Goal: Task Accomplishment & Management: Manage account settings

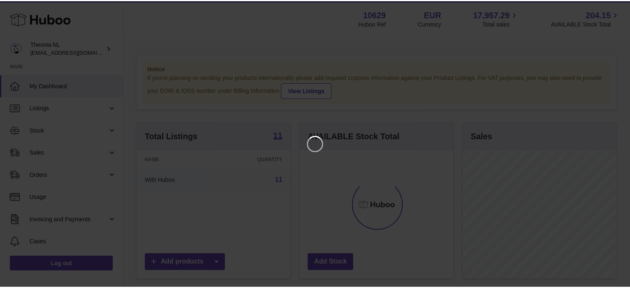
scroll to position [129, 155]
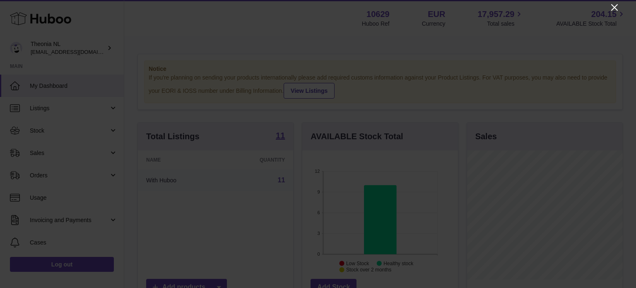
click at [619, 11] on icon "Close" at bounding box center [614, 7] width 10 height 10
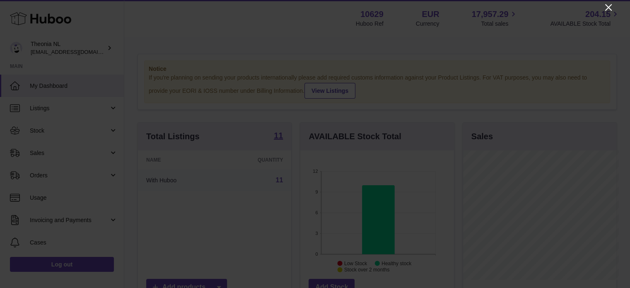
scroll to position [413782, 413758]
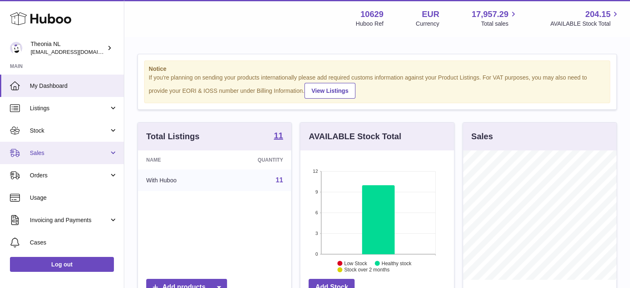
click at [70, 159] on link "Sales" at bounding box center [62, 153] width 124 height 22
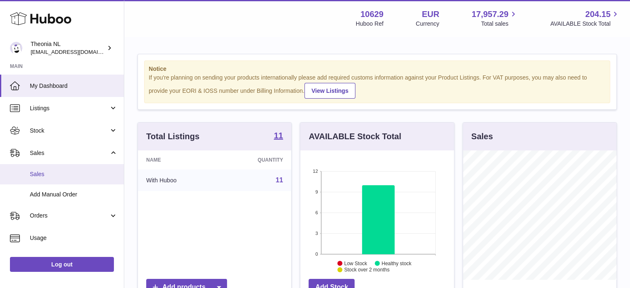
click at [66, 175] on span "Sales" at bounding box center [74, 174] width 88 height 8
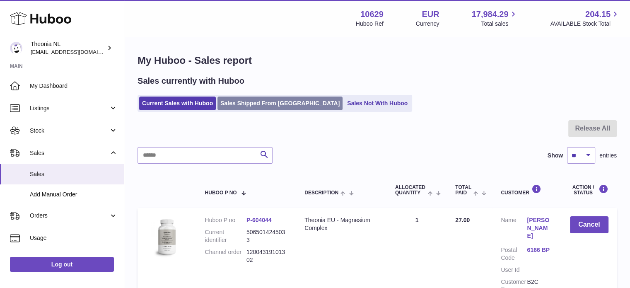
click at [228, 106] on link "Sales Shipped From [GEOGRAPHIC_DATA]" at bounding box center [279, 103] width 125 height 14
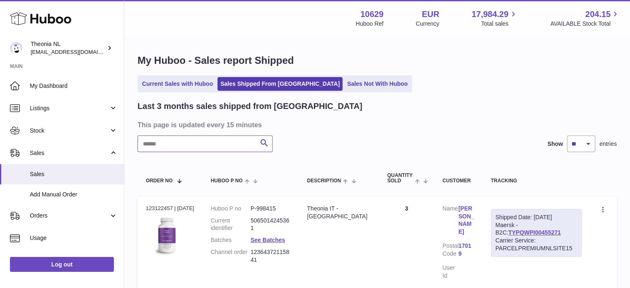
click at [225, 136] on input "text" at bounding box center [204, 143] width 135 height 17
paste input "**********"
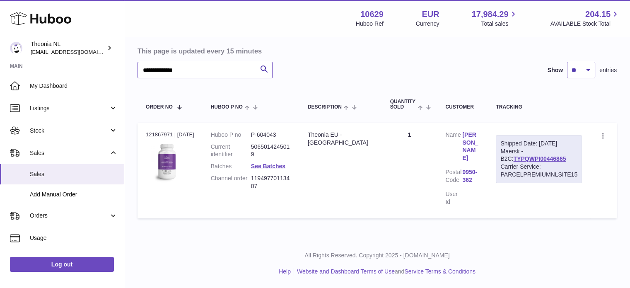
scroll to position [65, 0]
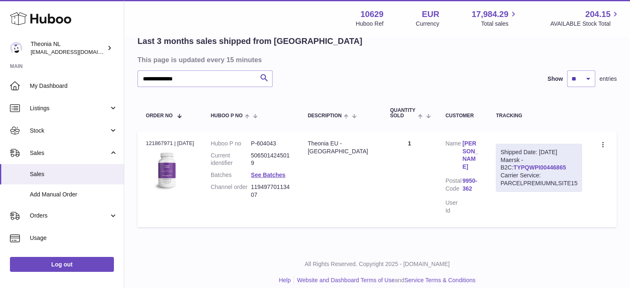
click at [525, 165] on link "TYPQWPI00446865" at bounding box center [539, 167] width 53 height 7
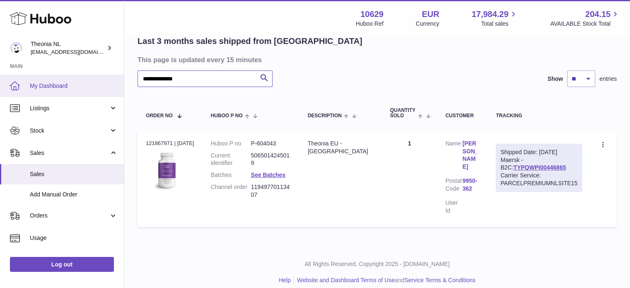
drag, startPoint x: 222, startPoint y: 73, endPoint x: 78, endPoint y: 82, distance: 143.9
click at [80, 82] on div "**********" at bounding box center [315, 115] width 630 height 361
paste input "text"
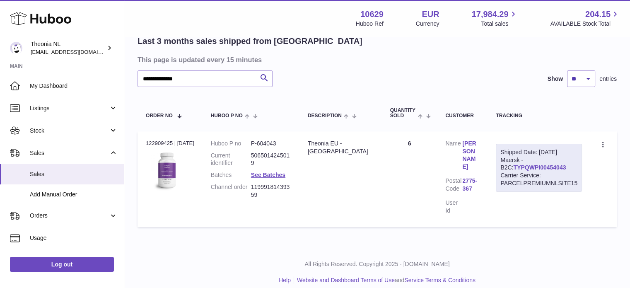
click at [516, 165] on link "TYPQWPI00454043" at bounding box center [539, 167] width 53 height 7
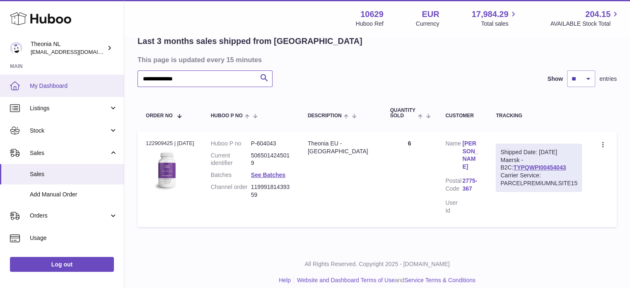
drag, startPoint x: 207, startPoint y: 83, endPoint x: 47, endPoint y: 89, distance: 159.4
click at [63, 89] on div "**********" at bounding box center [315, 115] width 630 height 361
paste input "text"
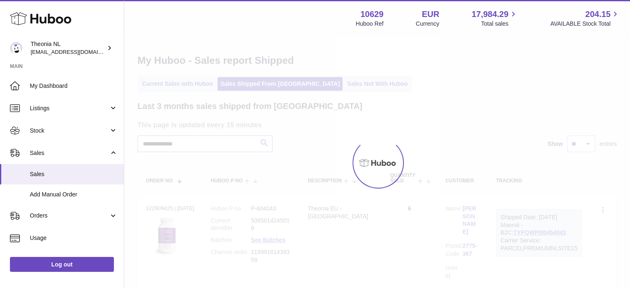
scroll to position [65, 0]
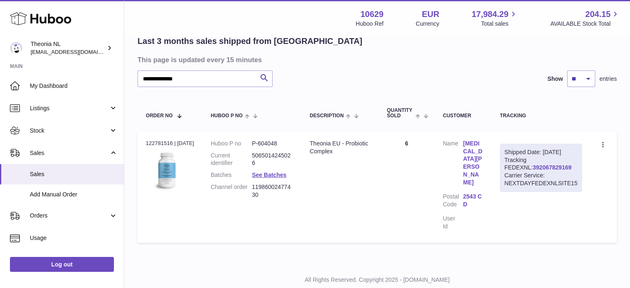
click at [532, 171] on link "392067829169" at bounding box center [551, 167] width 38 height 7
click at [531, 170] on div "Shipped Date: 13th Aug 2025 Tracking FEDEXNL: 392067829169 Carrier Service: NEX…" at bounding box center [541, 168] width 82 height 48
click at [532, 171] on link "392067829169" at bounding box center [551, 167] width 38 height 7
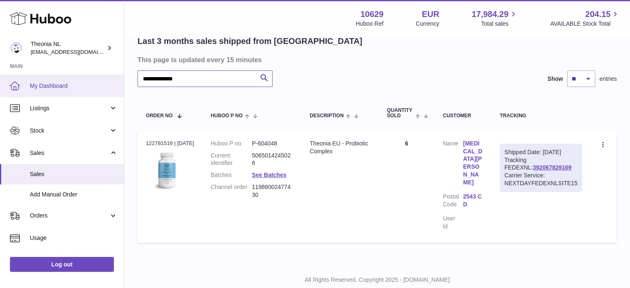
drag, startPoint x: 123, startPoint y: 90, endPoint x: 76, endPoint y: 90, distance: 46.4
click at [92, 90] on div "**********" at bounding box center [315, 123] width 630 height 377
paste input "text"
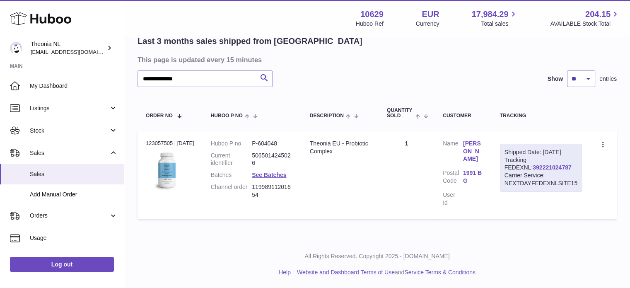
click at [532, 171] on link "392221024787" at bounding box center [551, 167] width 38 height 7
drag, startPoint x: 242, startPoint y: 82, endPoint x: 32, endPoint y: 106, distance: 211.2
click at [0, 91] on div "**********" at bounding box center [315, 111] width 630 height 353
paste input "text"
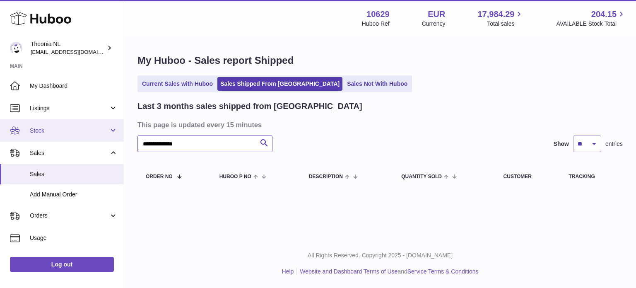
click at [39, 141] on div "**********" at bounding box center [318, 144] width 636 height 288
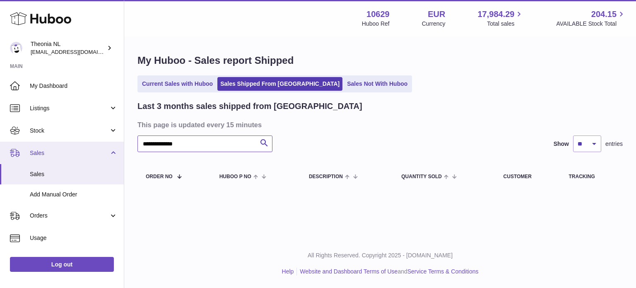
paste input "text"
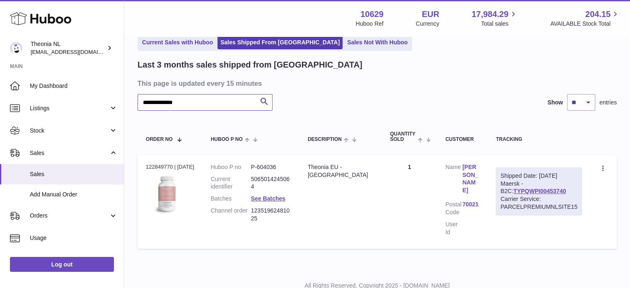
scroll to position [63, 0]
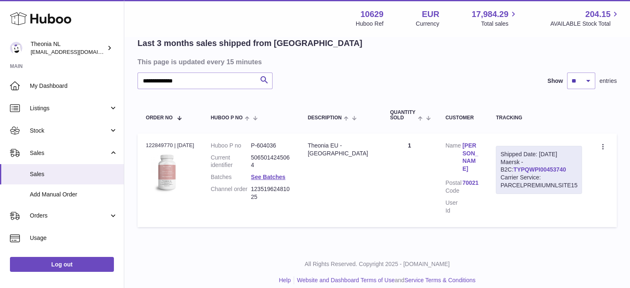
click at [526, 168] on link "TYPQWPI00453740" at bounding box center [539, 169] width 53 height 7
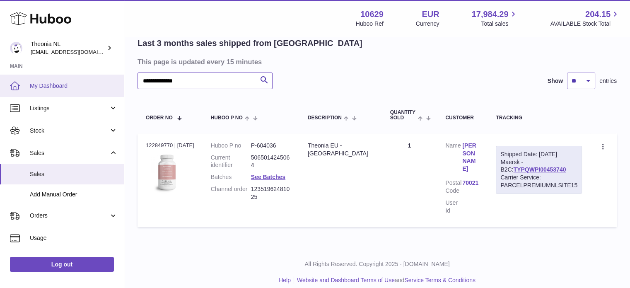
drag, startPoint x: 232, startPoint y: 81, endPoint x: 35, endPoint y: 77, distance: 196.6
click at [55, 78] on div "**********" at bounding box center [315, 116] width 630 height 359
paste input "text"
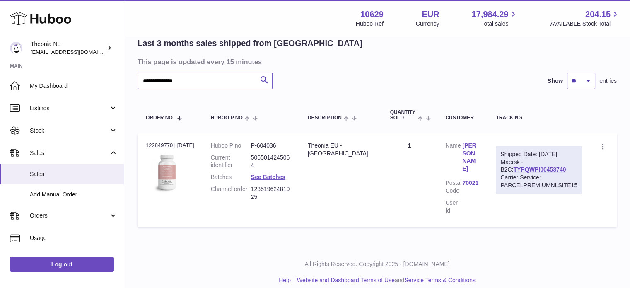
scroll to position [0, 0]
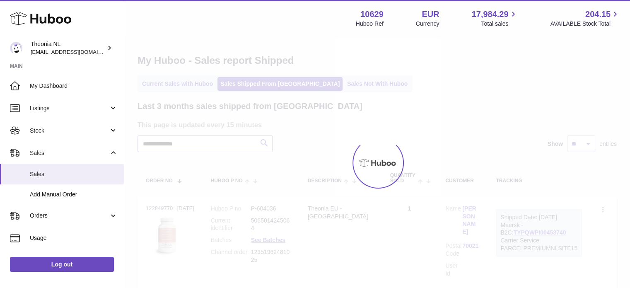
scroll to position [63, 0]
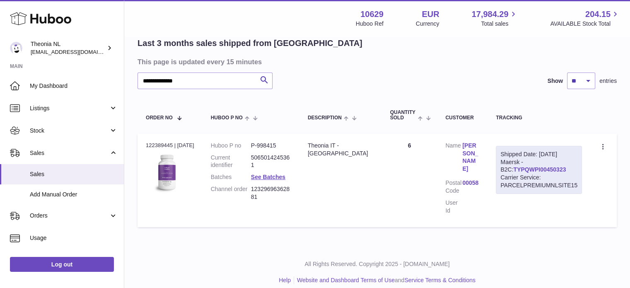
click at [520, 168] on link "TYPQWPI00450323" at bounding box center [539, 169] width 53 height 7
drag, startPoint x: 218, startPoint y: 82, endPoint x: 33, endPoint y: 61, distance: 186.2
click at [38, 60] on div "**********" at bounding box center [315, 116] width 630 height 359
paste input "text"
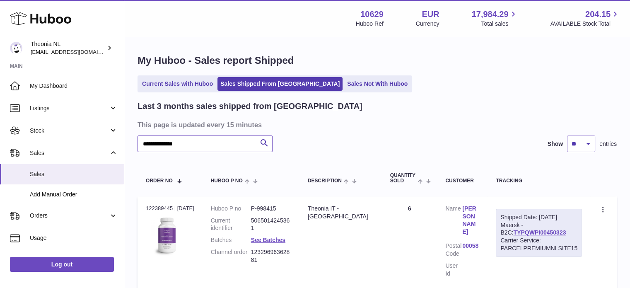
scroll to position [41, 0]
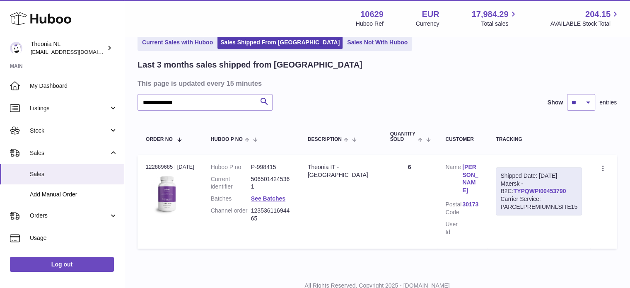
click at [513, 191] on link "TYPQWPI00453790" at bounding box center [539, 191] width 53 height 7
drag, startPoint x: 202, startPoint y: 103, endPoint x: 23, endPoint y: 103, distance: 179.2
click at [23, 103] on div "**********" at bounding box center [315, 138] width 630 height 359
paste input "text"
type input "**********"
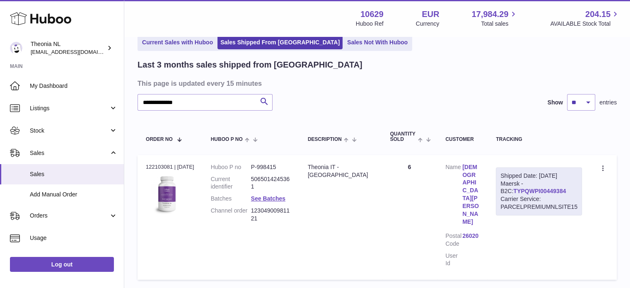
click at [522, 193] on link "TYPQWPI00449384" at bounding box center [539, 191] width 53 height 7
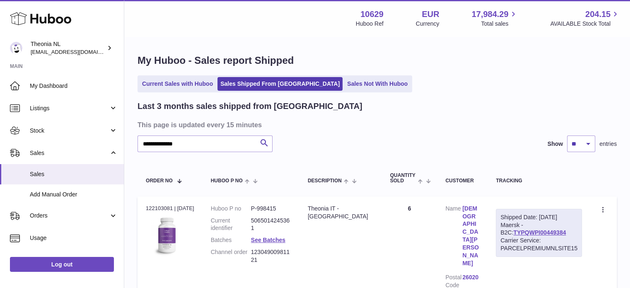
click at [197, 76] on ul "Current Sales with Huboo Sales Shipped From Huboo Sales Not With Huboo" at bounding box center [274, 83] width 274 height 17
click at [195, 80] on link "Current Sales with Huboo" at bounding box center [177, 84] width 77 height 14
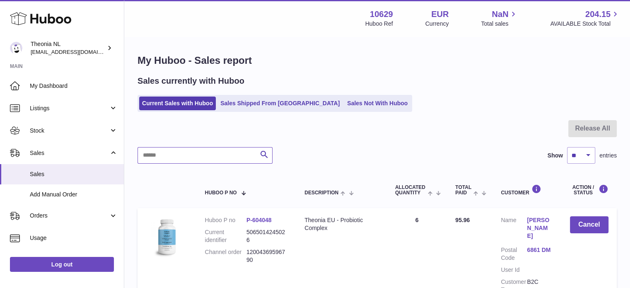
click at [199, 155] on input "text" at bounding box center [204, 155] width 135 height 17
paste input "**********"
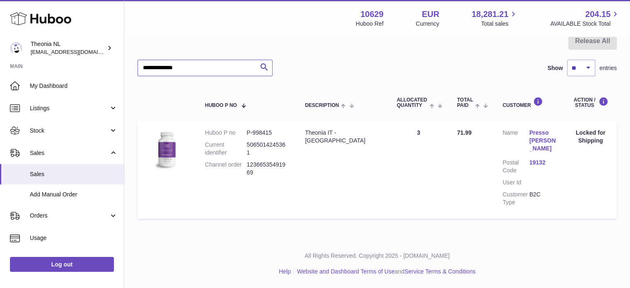
scroll to position [79, 0]
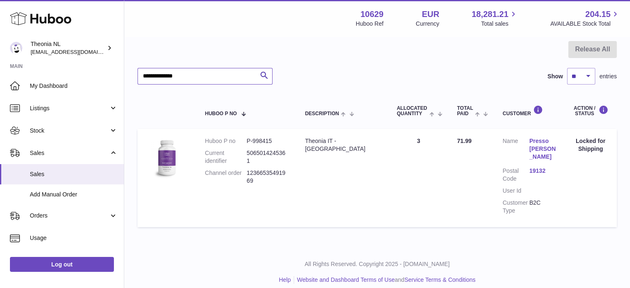
type input "**********"
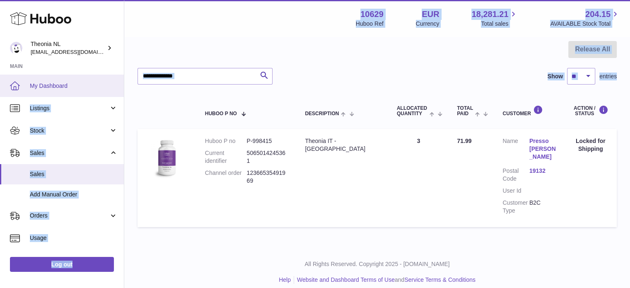
drag, startPoint x: 232, startPoint y: 88, endPoint x: 101, endPoint y: 79, distance: 131.9
click at [92, 77] on div "Huboo Theonia NL info@wholesomegoods.eu Main My Dashboard Listings Not with Hub…" at bounding box center [315, 108] width 630 height 375
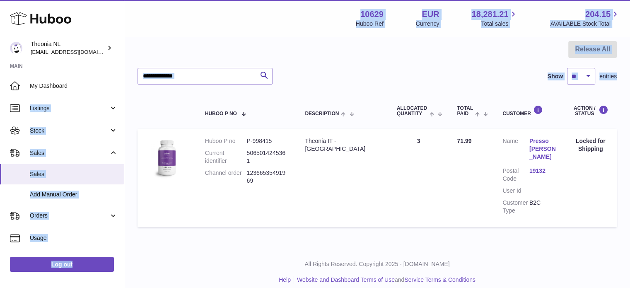
scroll to position [0, 0]
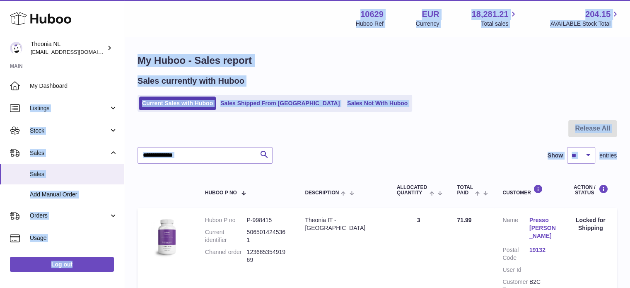
click at [250, 139] on div at bounding box center [376, 133] width 479 height 27
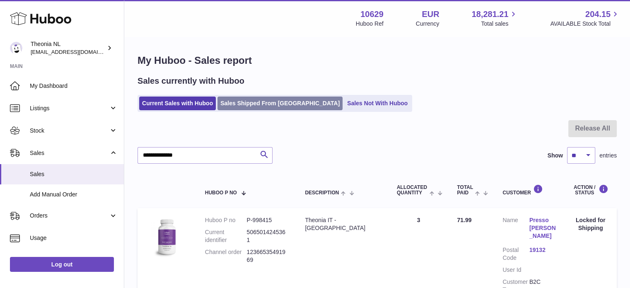
click at [250, 110] on ul "Current Sales with Huboo Sales Shipped From Huboo Sales Not With Huboo" at bounding box center [274, 103] width 274 height 17
click at [250, 107] on link "Sales Shipped From [GEOGRAPHIC_DATA]" at bounding box center [279, 103] width 125 height 14
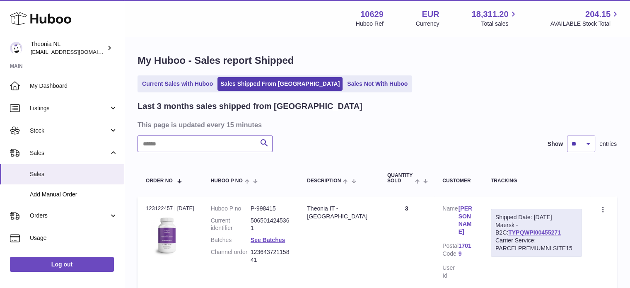
click at [228, 145] on input "text" at bounding box center [204, 143] width 135 height 17
paste input "**********"
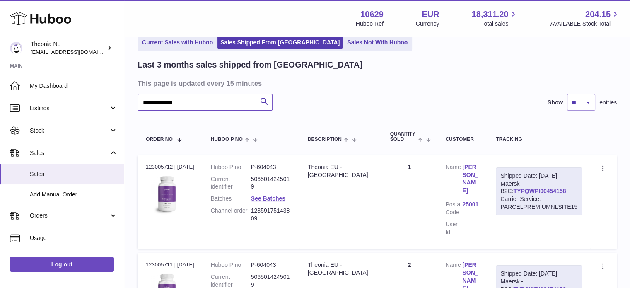
type input "**********"
click at [519, 188] on link "TYPQWPI00454158" at bounding box center [539, 191] width 53 height 7
click at [185, 44] on link "Current Sales with Huboo" at bounding box center [177, 43] width 77 height 14
drag, startPoint x: 185, startPoint y: 44, endPoint x: 223, endPoint y: 125, distance: 89.4
click at [185, 44] on link "Current Sales with Huboo" at bounding box center [177, 43] width 77 height 14
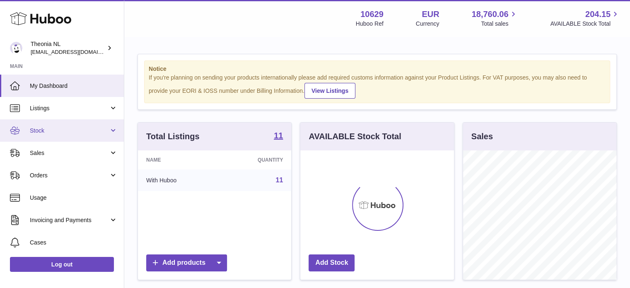
scroll to position [129, 154]
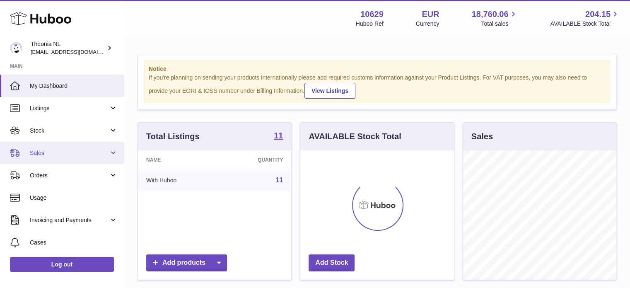
click at [91, 143] on link "Sales" at bounding box center [62, 153] width 124 height 22
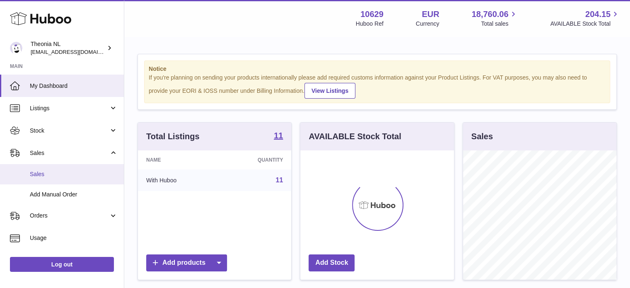
click at [83, 173] on span "Sales" at bounding box center [74, 174] width 88 height 8
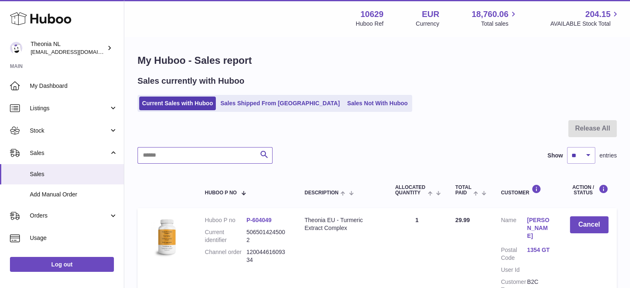
click at [184, 151] on input "text" at bounding box center [204, 155] width 135 height 17
paste input "**********"
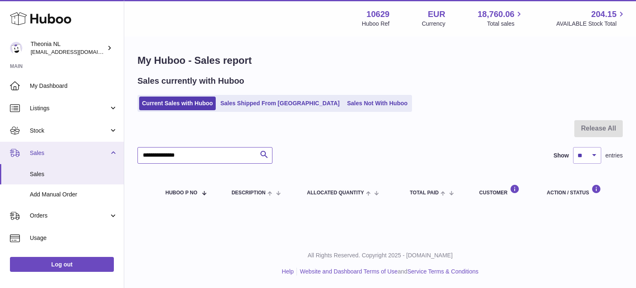
drag, startPoint x: 204, startPoint y: 162, endPoint x: 111, endPoint y: 161, distance: 94.0
click at [113, 161] on div "Huboo Theonia NL [EMAIL_ADDRESS][DOMAIN_NAME] Main My Dashboard Listings Not wi…" at bounding box center [318, 144] width 636 height 288
paste input "text"
drag, startPoint x: 206, startPoint y: 158, endPoint x: 26, endPoint y: 162, distance: 179.7
click at [31, 162] on div "Huboo Theonia NL [EMAIL_ADDRESS][DOMAIN_NAME] Main My Dashboard Listings Not wi…" at bounding box center [318, 144] width 636 height 288
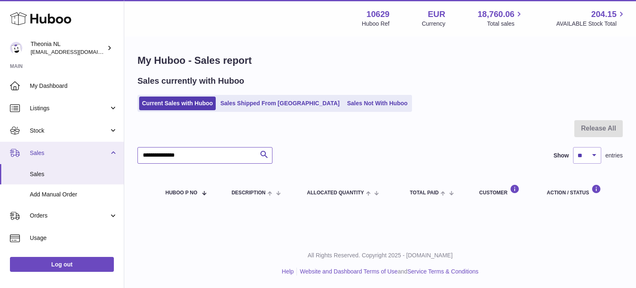
paste input "text"
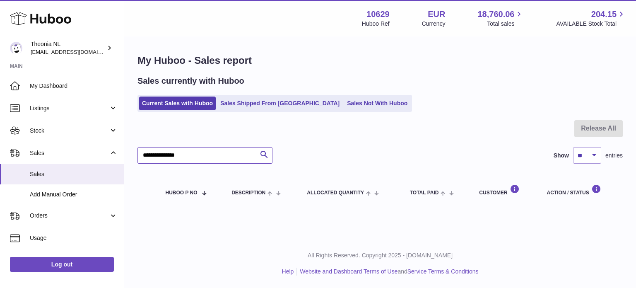
type input "**********"
click at [253, 106] on link "Sales Shipped From [GEOGRAPHIC_DATA]" at bounding box center [279, 103] width 125 height 14
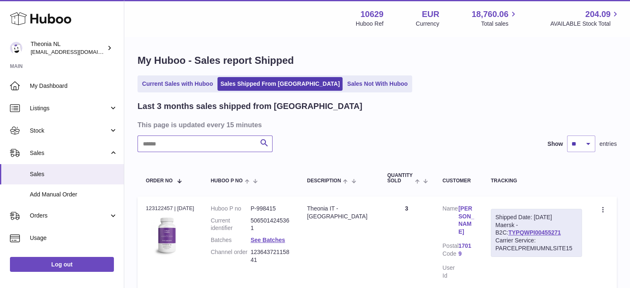
click at [224, 145] on input "text" at bounding box center [204, 143] width 135 height 17
paste input "**********"
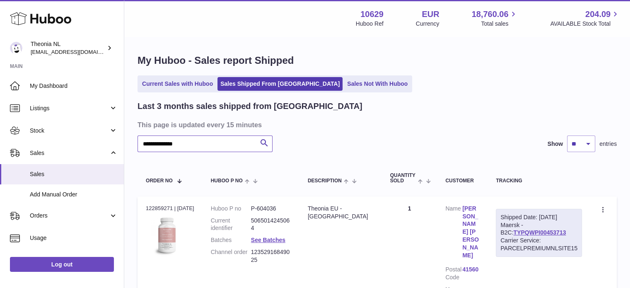
scroll to position [71, 0]
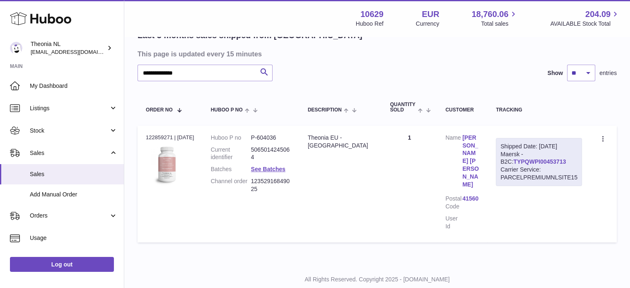
click at [513, 163] on link "TYPQWPI00453713" at bounding box center [539, 161] width 53 height 7
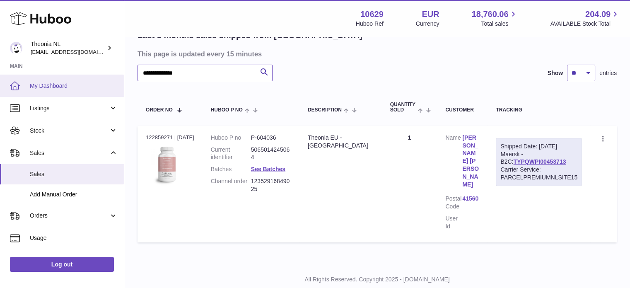
drag, startPoint x: 239, startPoint y: 73, endPoint x: 0, endPoint y: 89, distance: 239.3
click at [5, 85] on div "**********" at bounding box center [315, 120] width 630 height 382
paste input "text"
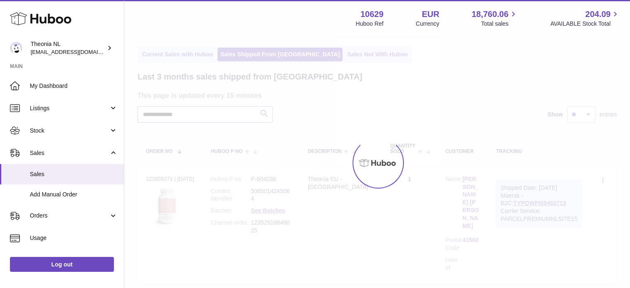
scroll to position [71, 0]
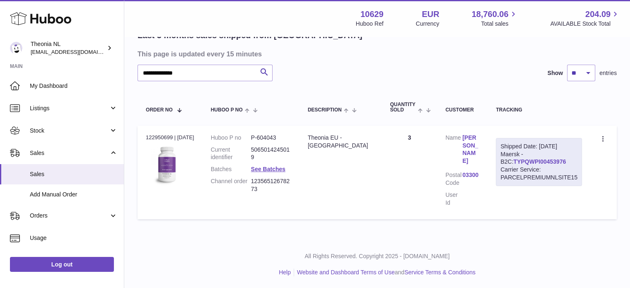
click at [517, 160] on link "TYPQWPI00453976" at bounding box center [539, 161] width 53 height 7
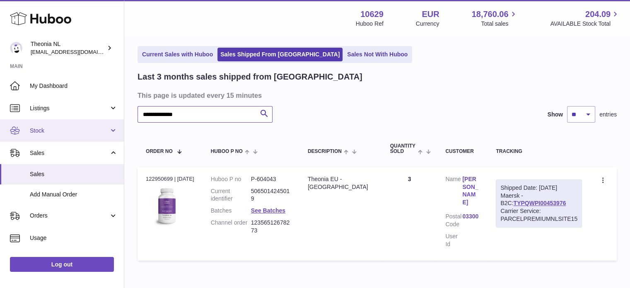
drag, startPoint x: 237, startPoint y: 112, endPoint x: 48, endPoint y: 127, distance: 189.3
click at [48, 127] on div "**********" at bounding box center [315, 150] width 630 height 359
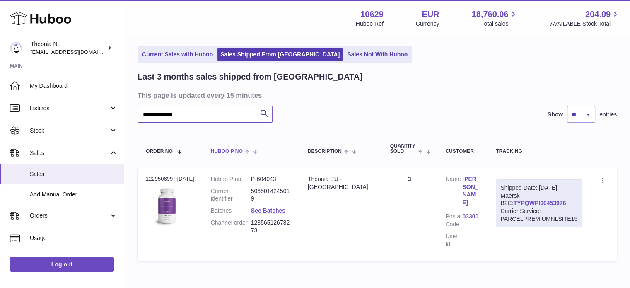
paste input "text"
click at [522, 205] on link "TYPQWPI00453879" at bounding box center [539, 203] width 53 height 7
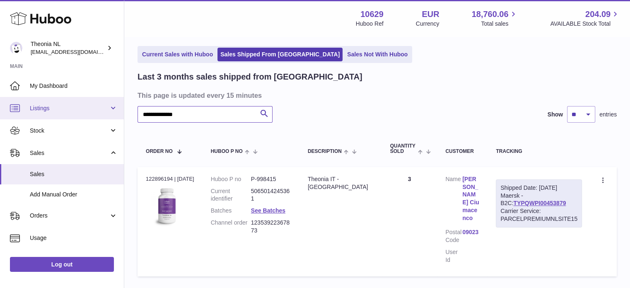
drag, startPoint x: 245, startPoint y: 114, endPoint x: 33, endPoint y: 117, distance: 211.5
click at [47, 119] on div "**********" at bounding box center [315, 158] width 630 height 375
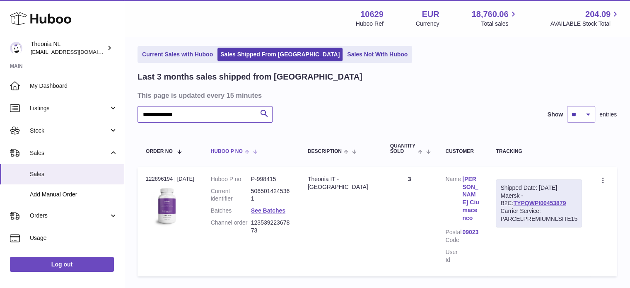
paste input "text"
type input "**********"
click at [527, 204] on link "TYPQWPI00450153" at bounding box center [539, 203] width 53 height 7
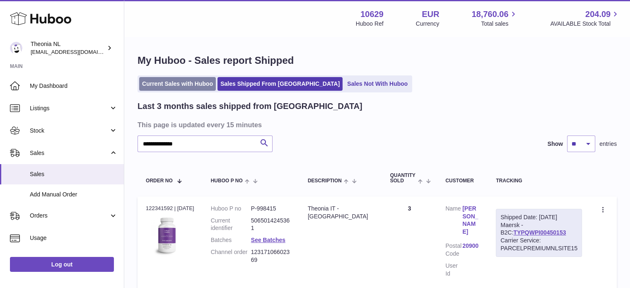
click at [178, 79] on link "Current Sales with Huboo" at bounding box center [177, 84] width 77 height 14
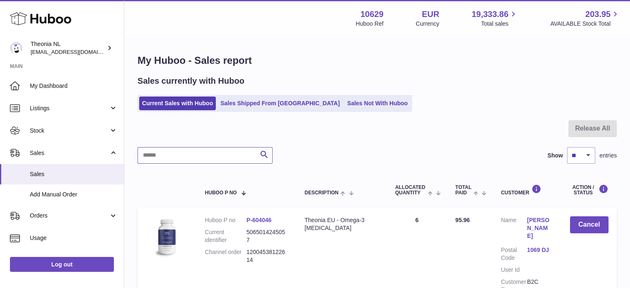
click at [195, 154] on input "text" at bounding box center [204, 155] width 135 height 17
paste input "**********"
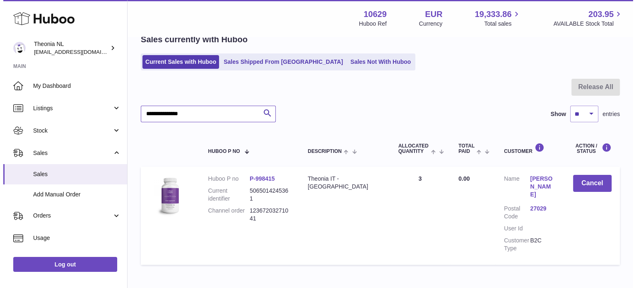
scroll to position [79, 0]
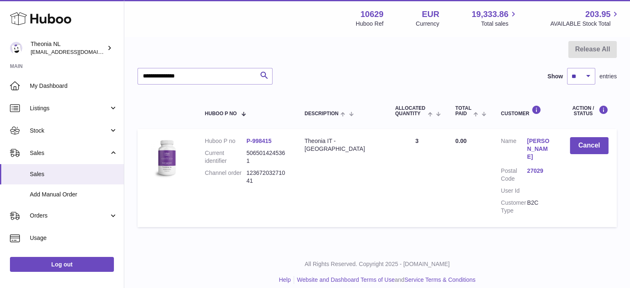
click at [536, 167] on link "27029" at bounding box center [539, 171] width 26 height 8
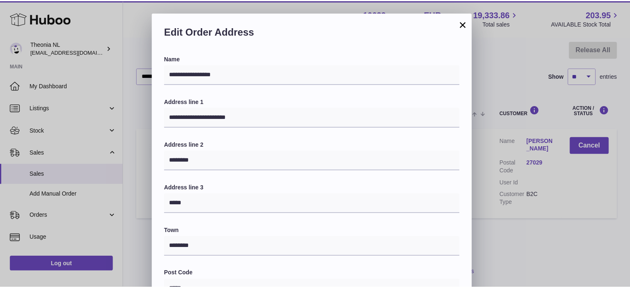
scroll to position [233, 0]
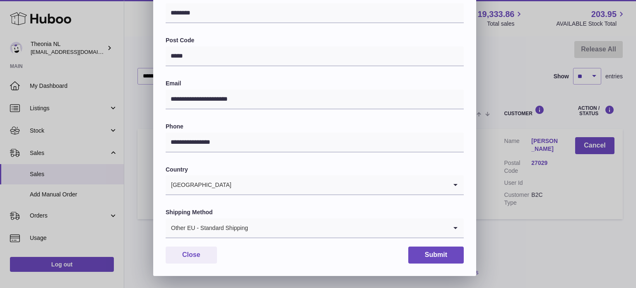
click at [227, 231] on div "Other EU - Standard Shipping" at bounding box center [306, 227] width 281 height 19
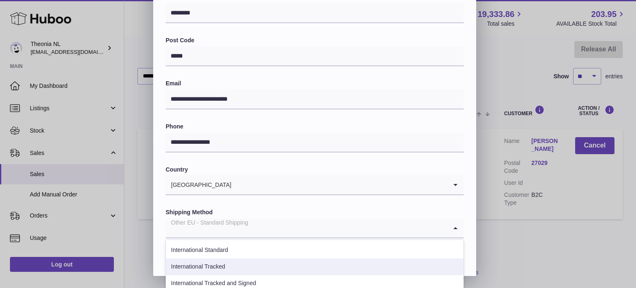
click at [229, 258] on li "International Tracked" at bounding box center [314, 266] width 297 height 17
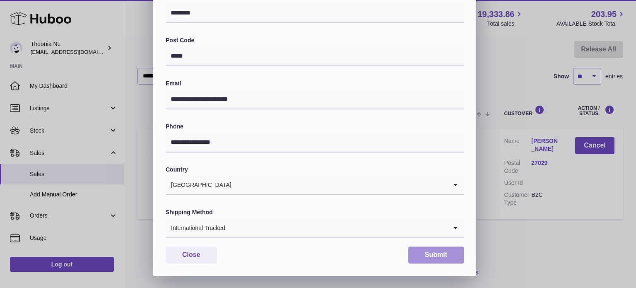
click at [432, 248] on button "Submit" at bounding box center [435, 254] width 55 height 17
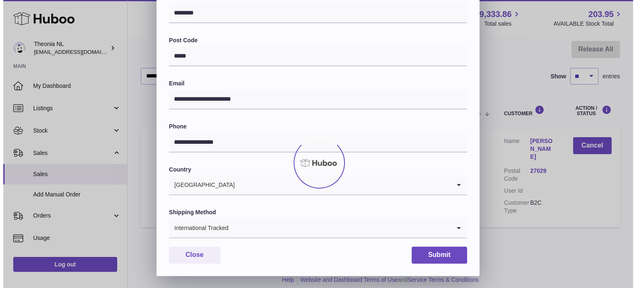
scroll to position [0, 0]
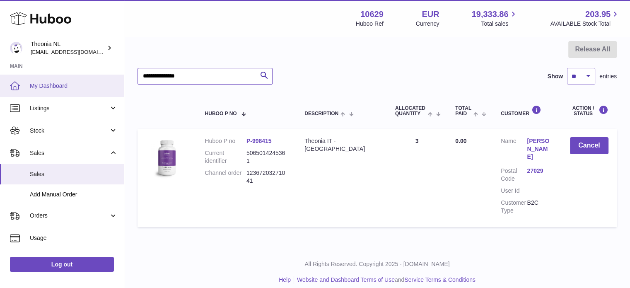
drag, startPoint x: 153, startPoint y: 83, endPoint x: 89, endPoint y: 84, distance: 64.2
click at [89, 84] on div "Huboo Theonia NL info@wholesomegoods.eu Main My Dashboard Listings Not with Hub…" at bounding box center [315, 108] width 630 height 375
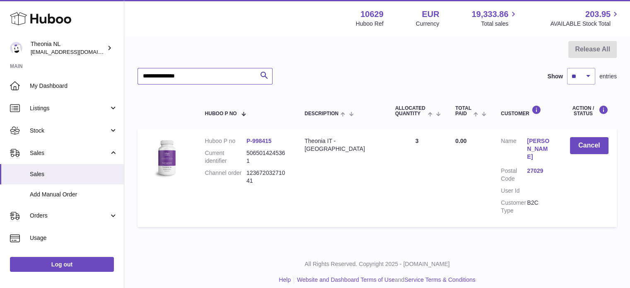
paste input "text"
click at [530, 167] on link "11025" at bounding box center [539, 171] width 26 height 8
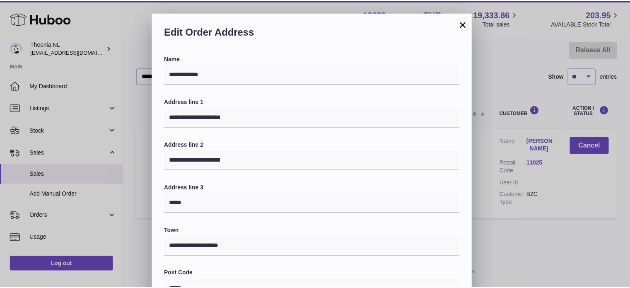
scroll to position [233, 0]
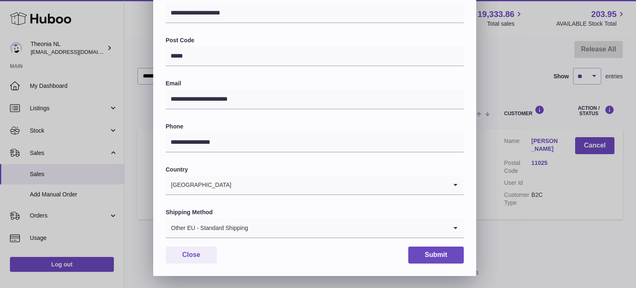
click at [232, 219] on div "Other EU - Standard Shipping" at bounding box center [306, 227] width 281 height 19
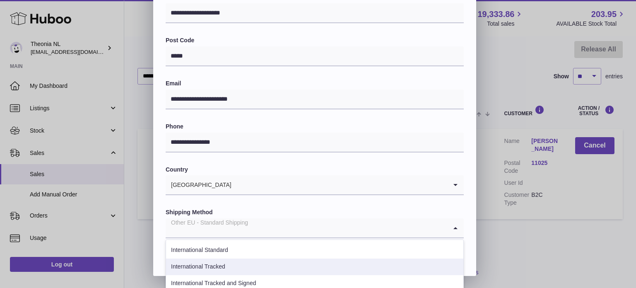
click at [232, 262] on li "International Tracked" at bounding box center [314, 266] width 297 height 17
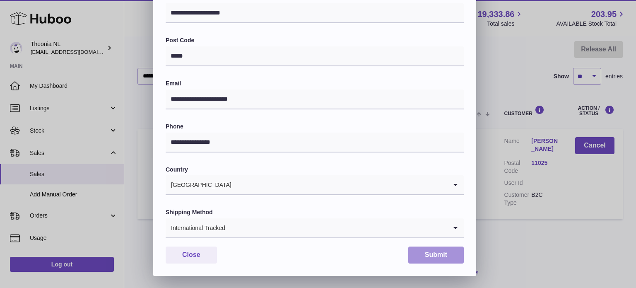
click at [428, 257] on button "Submit" at bounding box center [435, 254] width 55 height 17
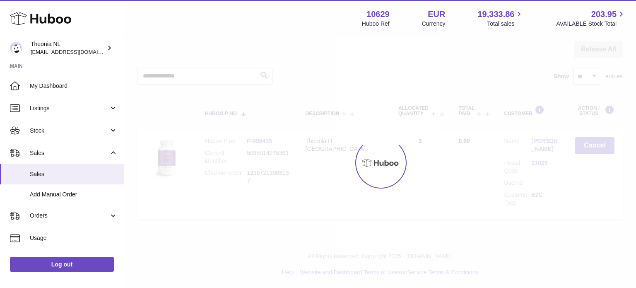
scroll to position [0, 0]
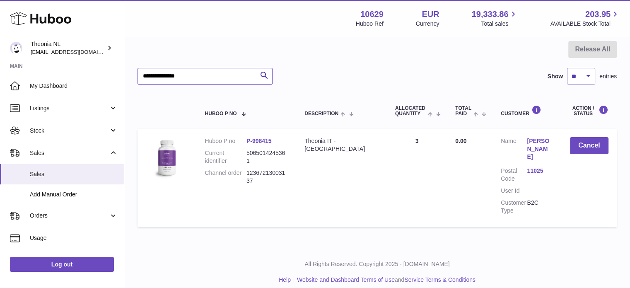
drag, startPoint x: 212, startPoint y: 80, endPoint x: 0, endPoint y: 59, distance: 212.6
click at [39, 74] on div "Huboo Theonia NL info@wholesomegoods.eu Main My Dashboard Listings Not with Hub…" at bounding box center [315, 108] width 630 height 375
paste input "text"
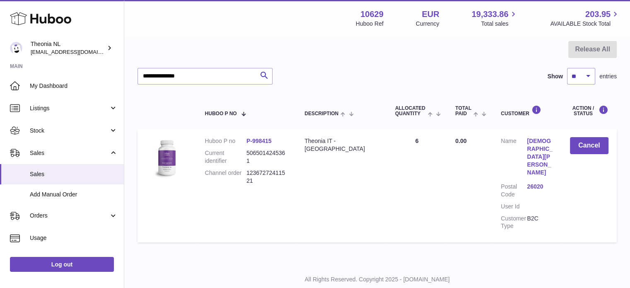
click at [538, 183] on link "26020" at bounding box center [539, 187] width 26 height 8
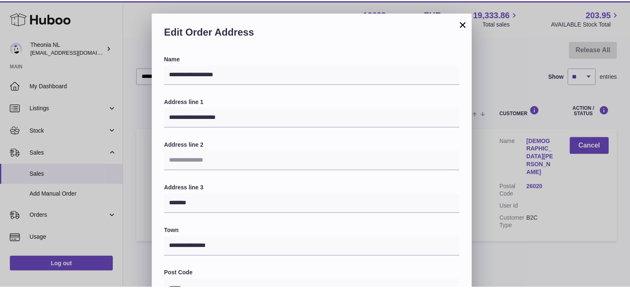
scroll to position [233, 0]
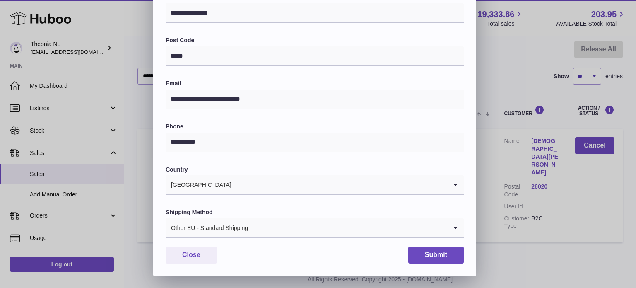
click at [223, 232] on div "Other EU - Standard Shipping" at bounding box center [306, 227] width 281 height 19
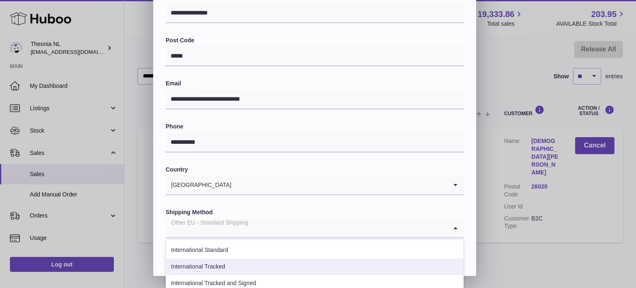
click at [225, 261] on li "International Tracked" at bounding box center [314, 266] width 297 height 17
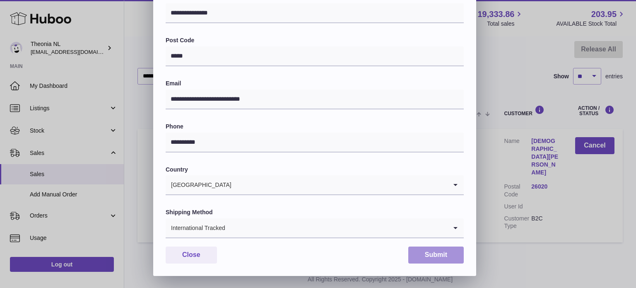
click at [424, 257] on button "Submit" at bounding box center [435, 254] width 55 height 17
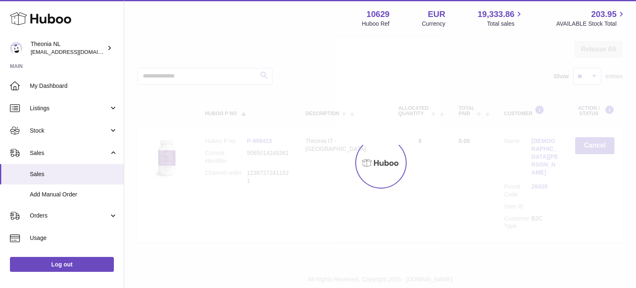
scroll to position [0, 0]
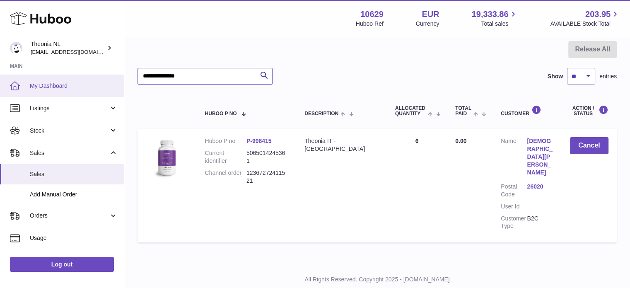
drag, startPoint x: 210, startPoint y: 79, endPoint x: 36, endPoint y: 82, distance: 174.7
click at [15, 84] on div "Huboo Theonia NL info@wholesomegoods.eu Main My Dashboard Listings Not with Hub…" at bounding box center [315, 116] width 630 height 391
paste input "text"
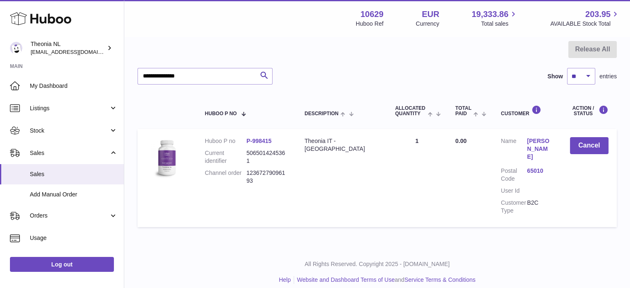
click at [538, 167] on dd "65010" at bounding box center [539, 175] width 26 height 16
click at [536, 167] on link "65010" at bounding box center [539, 171] width 26 height 8
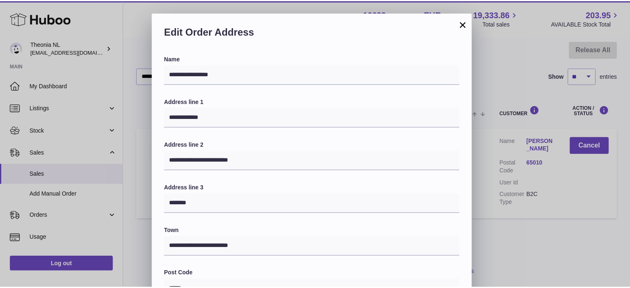
scroll to position [233, 0]
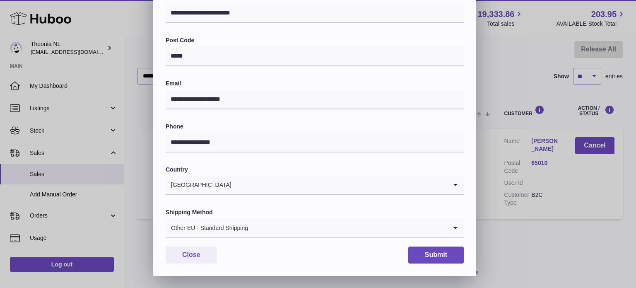
click at [265, 231] on input "Search for option" at bounding box center [347, 227] width 199 height 19
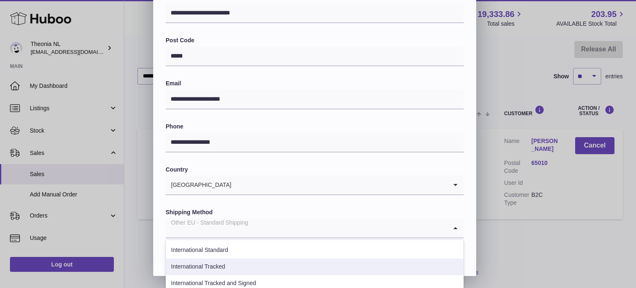
click at [236, 270] on li "International Tracked" at bounding box center [314, 266] width 297 height 17
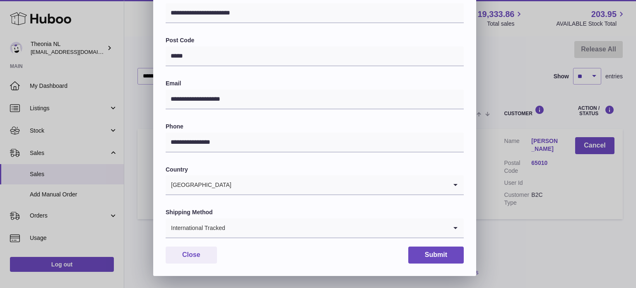
click at [464, 259] on div "**********" at bounding box center [314, 48] width 323 height 454
click at [452, 258] on button "Submit" at bounding box center [435, 254] width 55 height 17
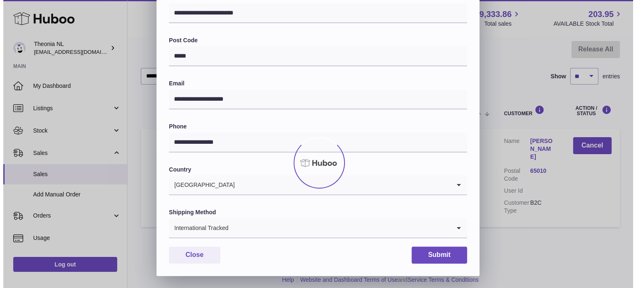
scroll to position [0, 0]
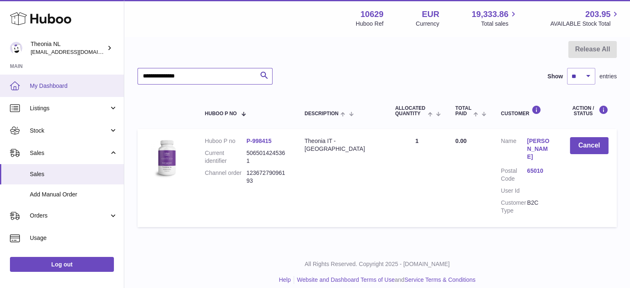
drag, startPoint x: 137, startPoint y: 78, endPoint x: 26, endPoint y: 74, distance: 110.6
click at [70, 78] on div "Huboo Theonia NL info@wholesomegoods.eu Main My Dashboard Listings Not with Hub…" at bounding box center [315, 108] width 630 height 375
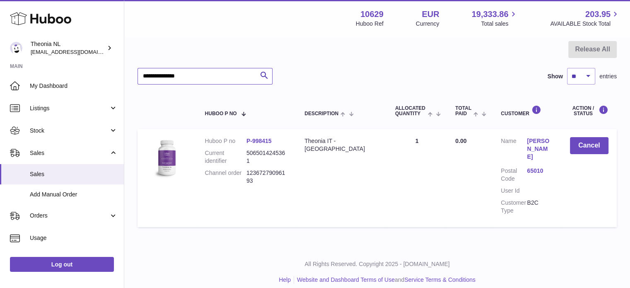
paste input "text"
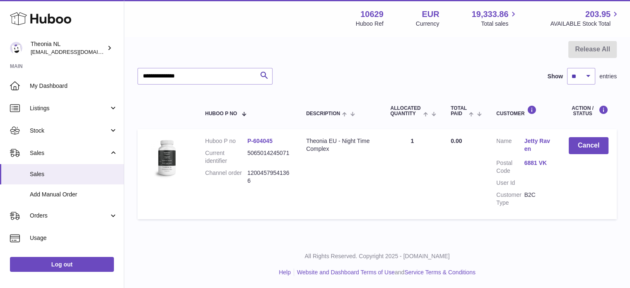
click at [525, 159] on link "6881 VK" at bounding box center [538, 163] width 28 height 8
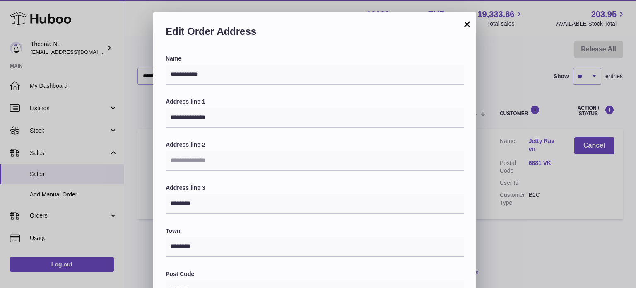
scroll to position [207, 0]
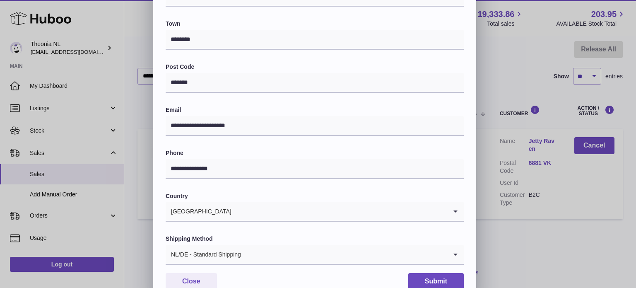
click at [221, 258] on div "NL/DE - Standard Shipping" at bounding box center [306, 254] width 281 height 19
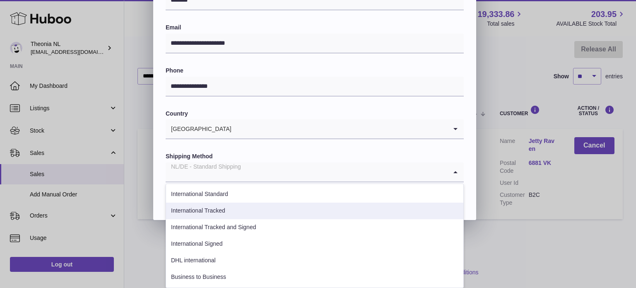
click at [242, 207] on li "International Tracked" at bounding box center [314, 210] width 297 height 17
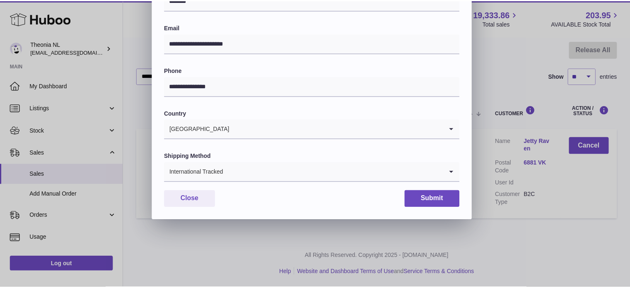
scroll to position [233, 0]
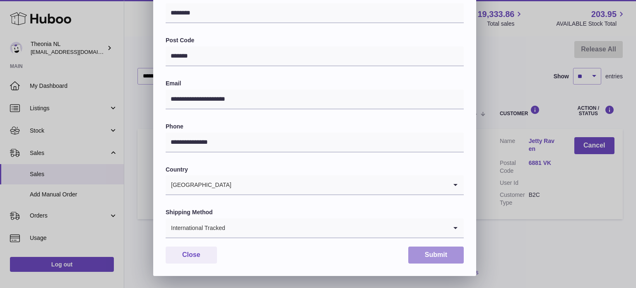
click at [429, 262] on button "Submit" at bounding box center [435, 254] width 55 height 17
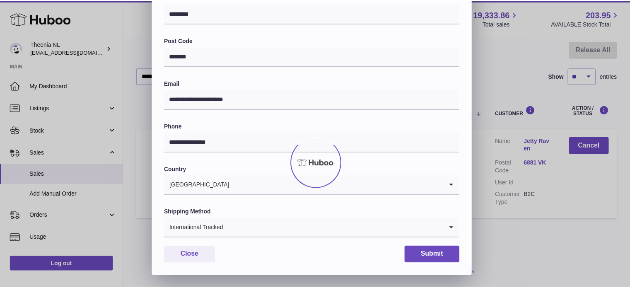
scroll to position [0, 0]
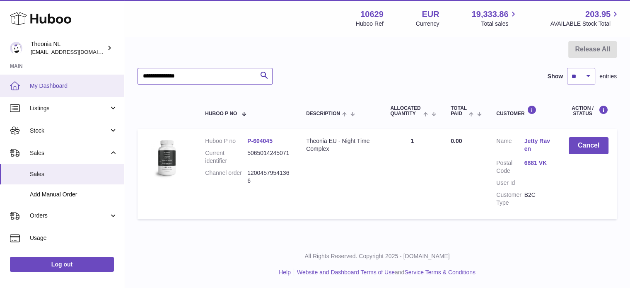
drag, startPoint x: 153, startPoint y: 85, endPoint x: 62, endPoint y: 97, distance: 91.8
click at [62, 89] on div "Huboo Theonia NL info@wholesomegoods.eu Main My Dashboard Listings Not with Hub…" at bounding box center [315, 104] width 630 height 367
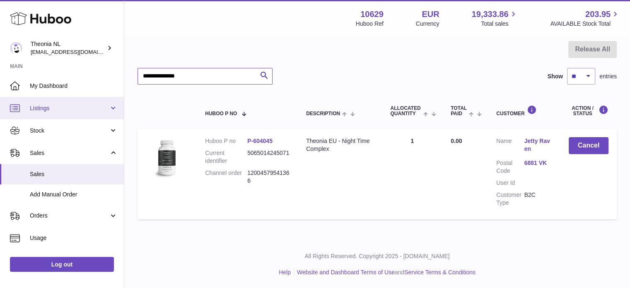
paste input "text"
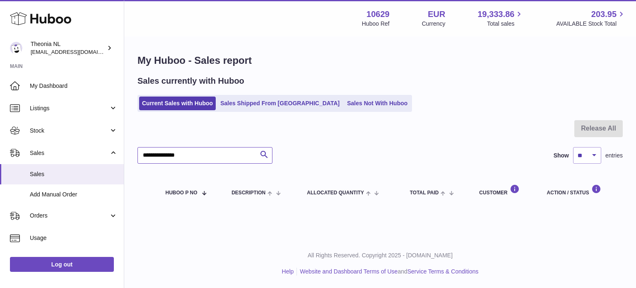
type input "**********"
click at [243, 94] on div "Sales currently with Huboo Current Sales with Huboo Sales Shipped From Huboo Sa…" at bounding box center [379, 93] width 485 height 36
click at [243, 98] on link "Sales Shipped From [GEOGRAPHIC_DATA]" at bounding box center [279, 103] width 125 height 14
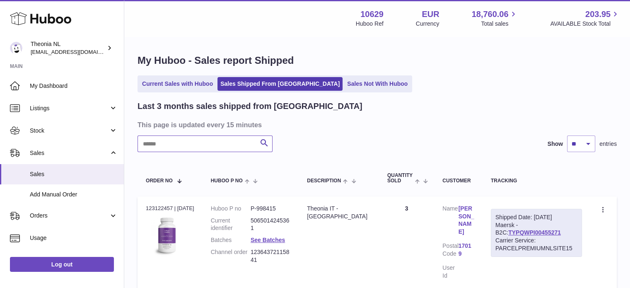
click at [237, 150] on input "text" at bounding box center [204, 143] width 135 height 17
paste input "**********"
click at [515, 234] on link "TYPQWPI00450145" at bounding box center [539, 232] width 53 height 7
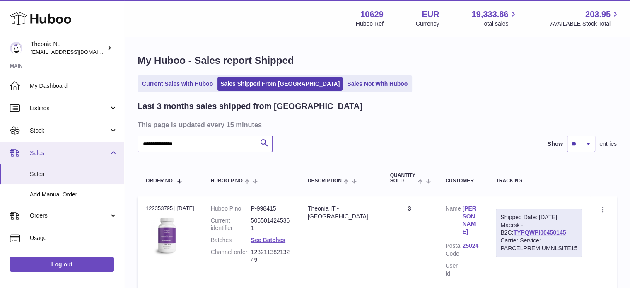
drag, startPoint x: 234, startPoint y: 147, endPoint x: 0, endPoint y: 153, distance: 234.4
click at [0, 154] on div "**********" at bounding box center [315, 179] width 630 height 359
paste input "text"
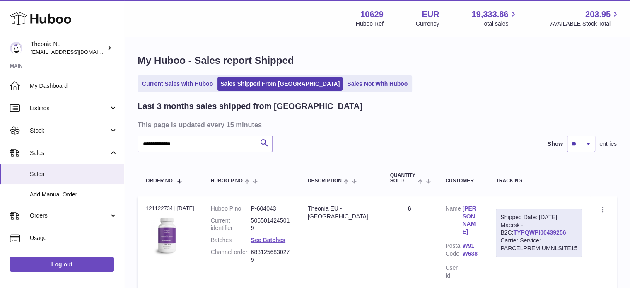
click at [515, 230] on link "TYPQWPI00439256" at bounding box center [539, 232] width 53 height 7
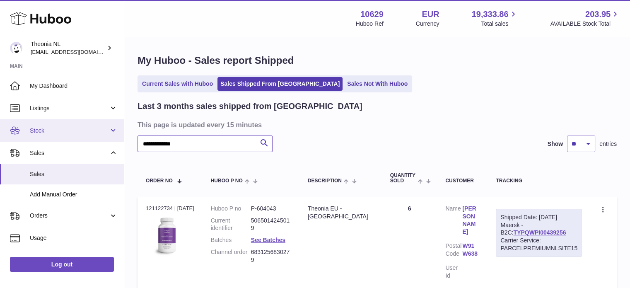
drag, startPoint x: 249, startPoint y: 140, endPoint x: 5, endPoint y: 133, distance: 243.9
click at [0, 134] on div "**********" at bounding box center [315, 180] width 630 height 361
paste input "*"
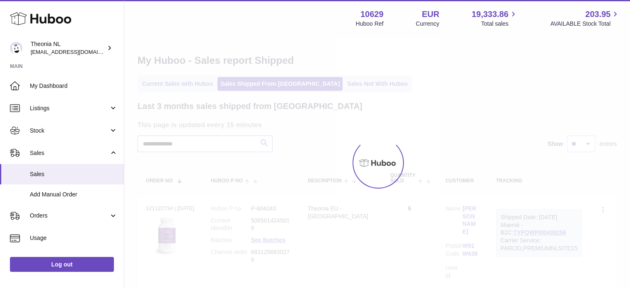
scroll to position [65, 0]
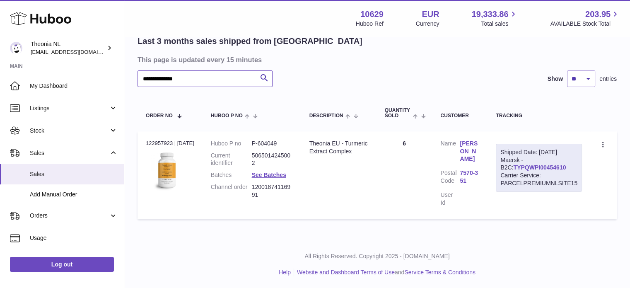
type input "**********"
click at [515, 167] on link "TYPQWPI00454610" at bounding box center [539, 167] width 53 height 7
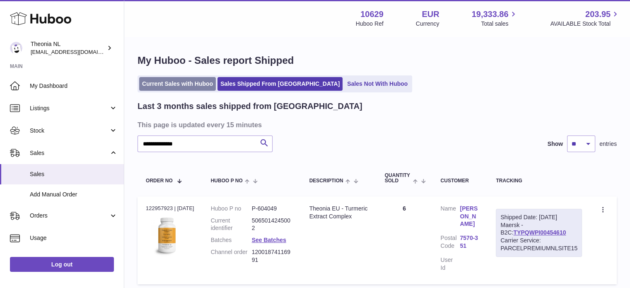
click at [184, 82] on link "Current Sales with Huboo" at bounding box center [177, 84] width 77 height 14
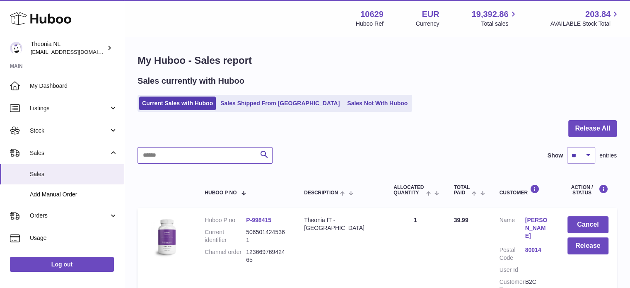
click at [202, 155] on input "text" at bounding box center [204, 155] width 135 height 17
paste input "**********"
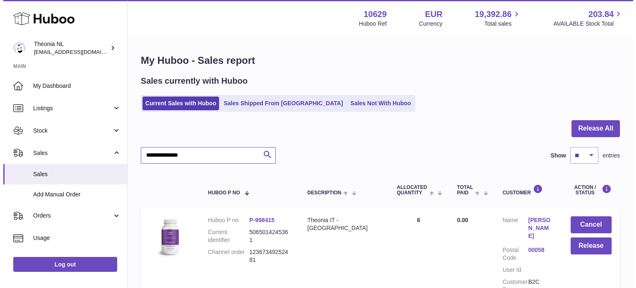
scroll to position [79, 0]
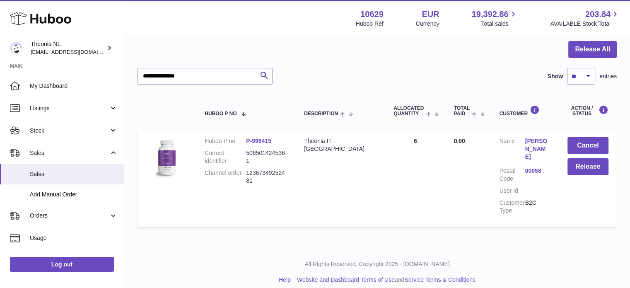
click at [531, 167] on link "00058" at bounding box center [538, 171] width 26 height 8
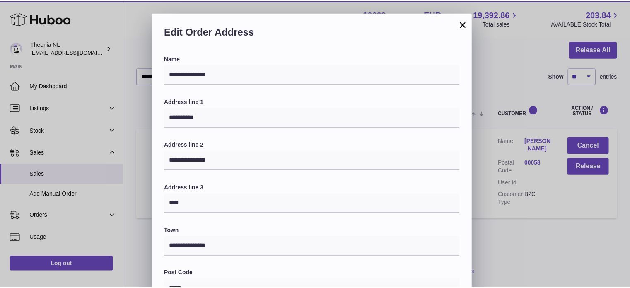
scroll to position [233, 0]
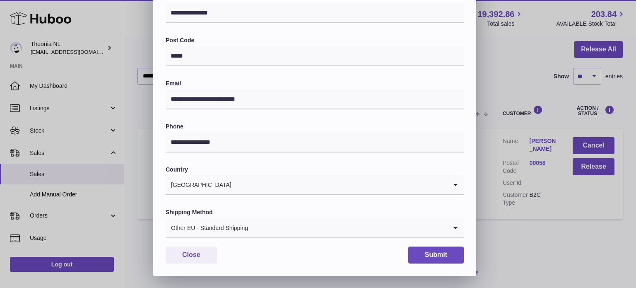
click at [252, 230] on input "Search for option" at bounding box center [347, 227] width 199 height 19
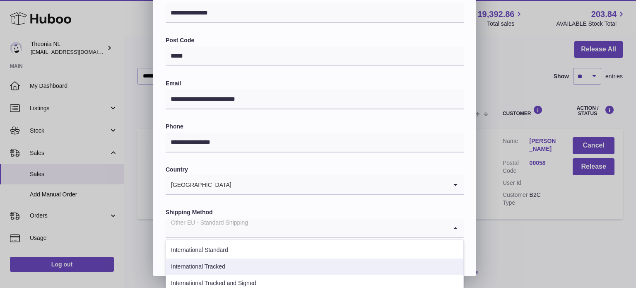
drag, startPoint x: 243, startPoint y: 261, endPoint x: 269, endPoint y: 258, distance: 26.2
click at [243, 261] on li "International Tracked" at bounding box center [314, 266] width 297 height 17
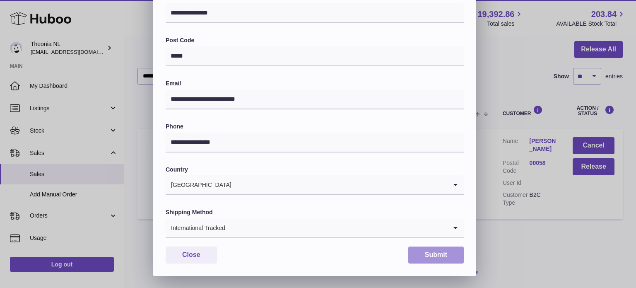
click at [430, 258] on button "Submit" at bounding box center [435, 254] width 55 height 17
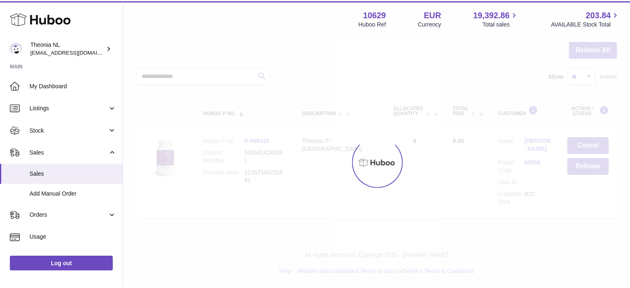
scroll to position [0, 0]
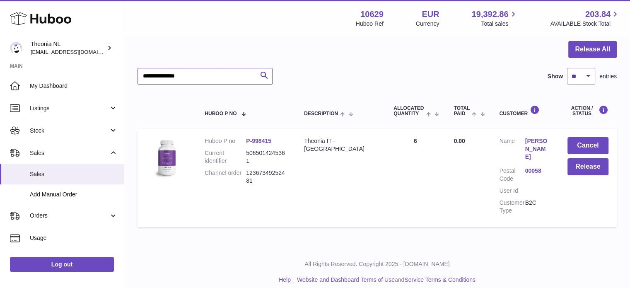
drag, startPoint x: 102, startPoint y: 82, endPoint x: 40, endPoint y: 72, distance: 62.8
click at [44, 74] on div "Huboo Theonia NL info@wholesomegoods.eu Main My Dashboard Listings Not with Hub…" at bounding box center [315, 108] width 630 height 375
paste input "text"
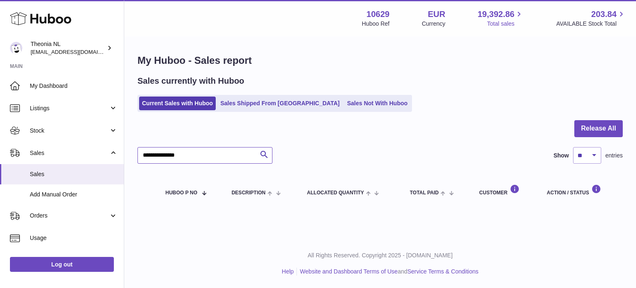
type input "**********"
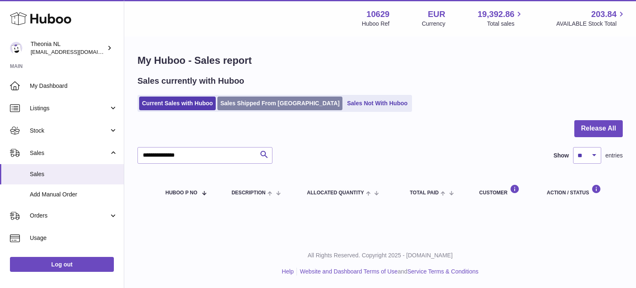
click at [253, 96] on link "Sales Shipped From [GEOGRAPHIC_DATA]" at bounding box center [279, 103] width 125 height 14
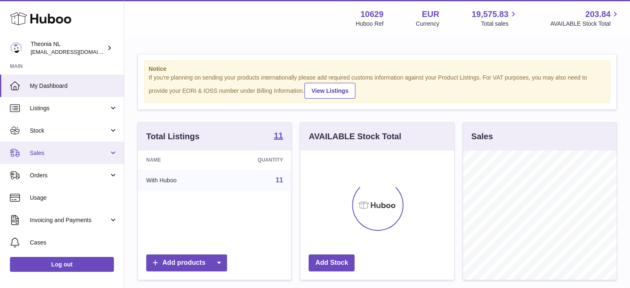
click at [55, 150] on span "Sales" at bounding box center [69, 153] width 79 height 8
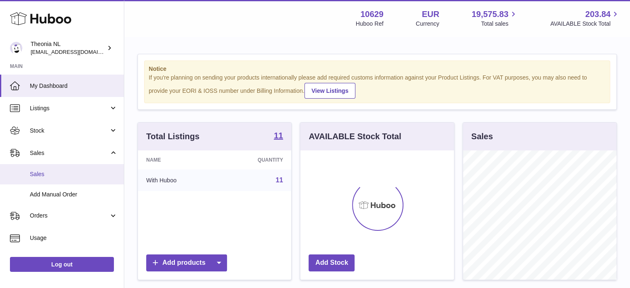
click at [53, 164] on link "Sales" at bounding box center [62, 174] width 124 height 20
click at [53, 168] on link "Sales" at bounding box center [62, 174] width 124 height 20
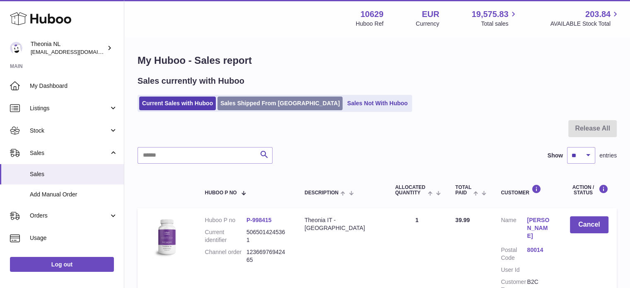
click at [257, 97] on link "Sales Shipped From [GEOGRAPHIC_DATA]" at bounding box center [279, 103] width 125 height 14
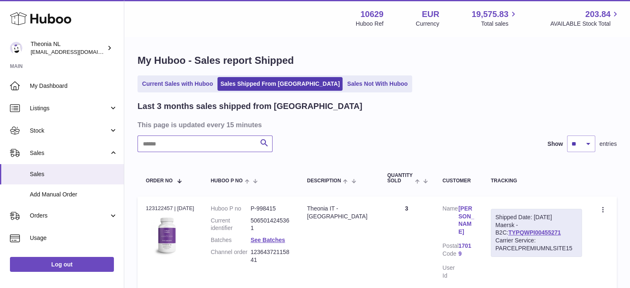
click at [187, 147] on input "text" at bounding box center [204, 143] width 135 height 17
paste input "**********"
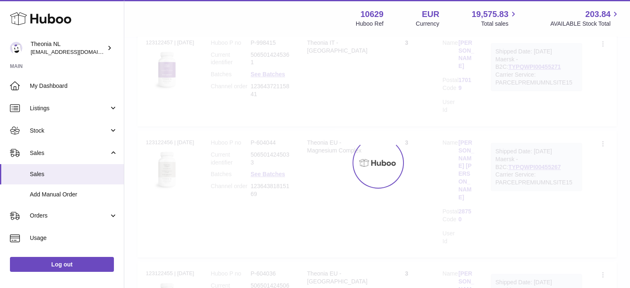
scroll to position [63, 0]
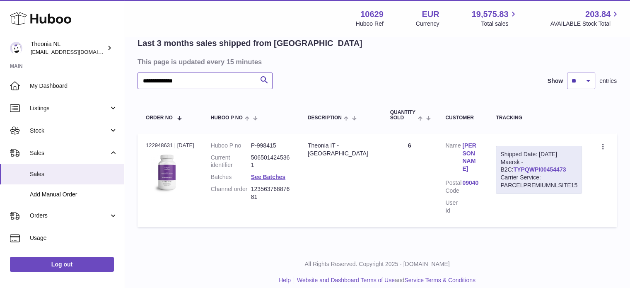
type input "**********"
click at [513, 166] on link "TYPQWPI00454473" at bounding box center [539, 169] width 53 height 7
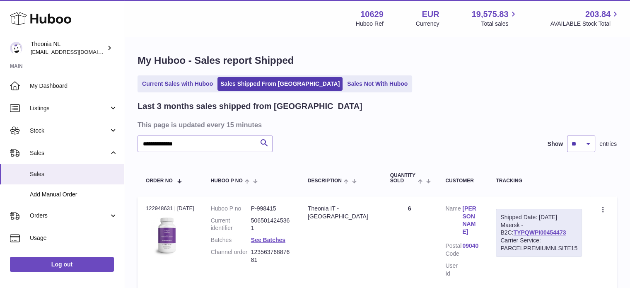
click at [204, 75] on ul "Current Sales with Huboo Sales Shipped From Huboo Sales Not With Huboo" at bounding box center [274, 83] width 274 height 17
click at [204, 85] on link "Current Sales with Huboo" at bounding box center [177, 84] width 77 height 14
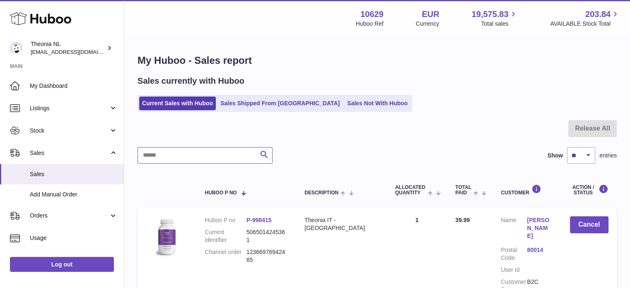
click at [207, 157] on input "text" at bounding box center [204, 155] width 135 height 17
paste input "**********"
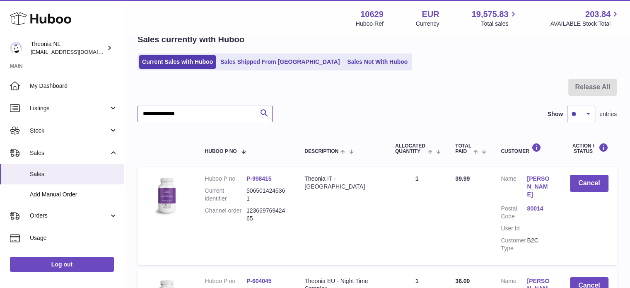
scroll to position [83, 0]
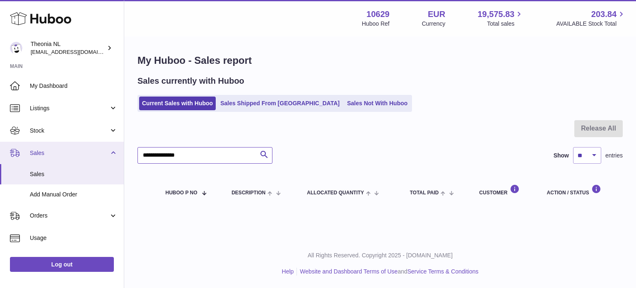
drag, startPoint x: 218, startPoint y: 155, endPoint x: 0, endPoint y: 144, distance: 218.0
click at [21, 153] on div "Huboo Theonia NL info@wholesomegoods.eu Main My Dashboard Listings Not with Hub…" at bounding box center [318, 144] width 636 height 288
paste input "text"
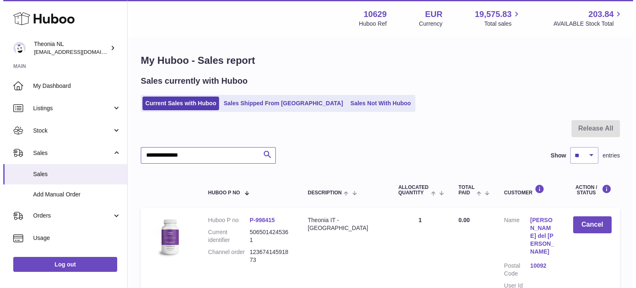
scroll to position [94, 0]
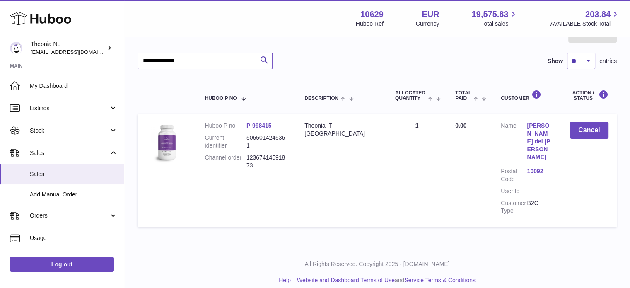
type input "**********"
click at [531, 158] on dl "Customer Name Maria del Pilar Castillo Sanchez Postal Code 10092 User Id Custom…" at bounding box center [526, 170] width 52 height 97
click at [531, 167] on link "10092" at bounding box center [539, 171] width 26 height 8
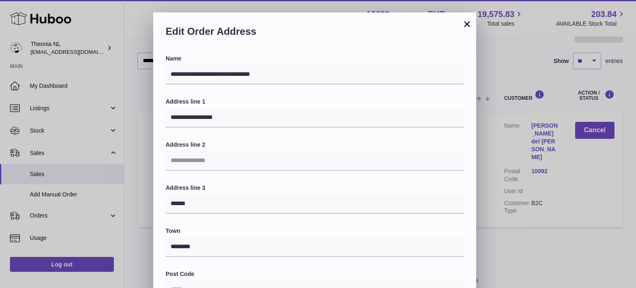
scroll to position [207, 0]
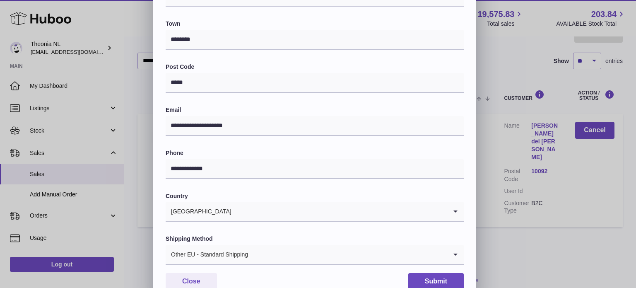
click at [221, 252] on div "Other EU - Standard Shipping" at bounding box center [306, 254] width 281 height 19
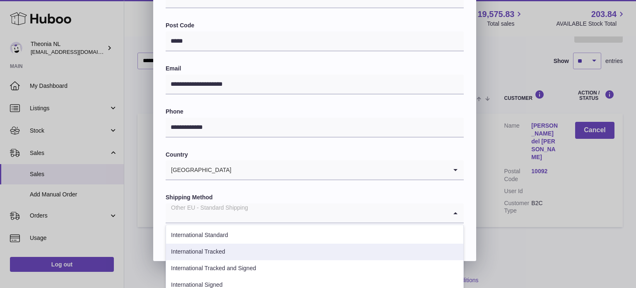
click at [225, 257] on li "International Tracked" at bounding box center [314, 251] width 297 height 17
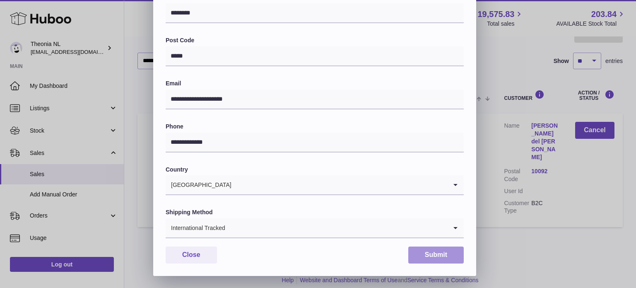
click at [435, 255] on button "Submit" at bounding box center [435, 254] width 55 height 17
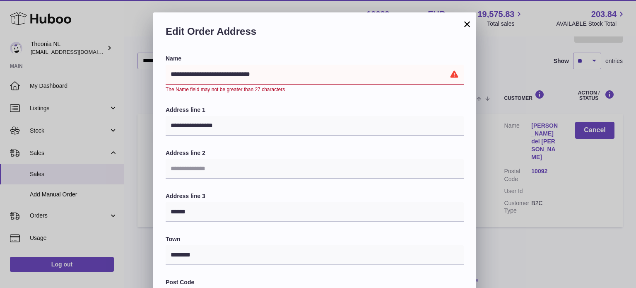
click at [233, 73] on input "**********" at bounding box center [315, 75] width 298 height 20
click at [195, 72] on input "**********" at bounding box center [315, 75] width 298 height 20
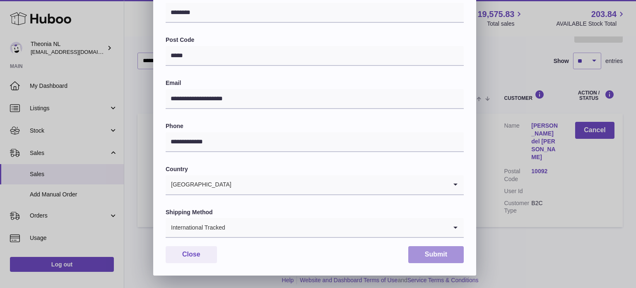
click at [428, 254] on button "Submit" at bounding box center [435, 254] width 55 height 17
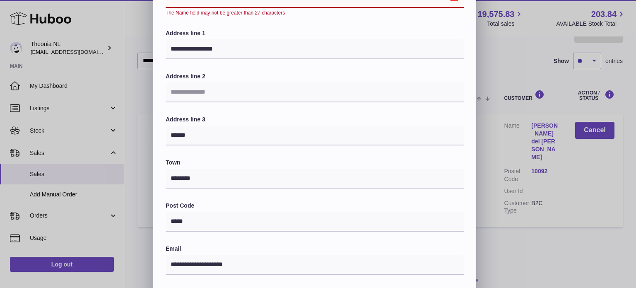
scroll to position [0, 0]
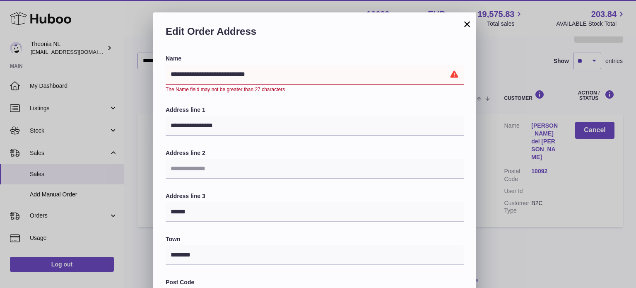
click at [196, 72] on input "**********" at bounding box center [315, 75] width 298 height 20
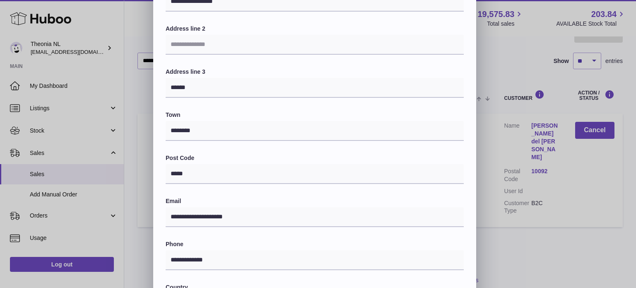
scroll to position [242, 0]
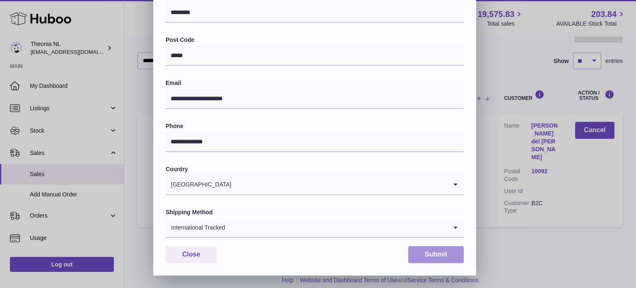
click at [421, 250] on button "Submit" at bounding box center [435, 254] width 55 height 17
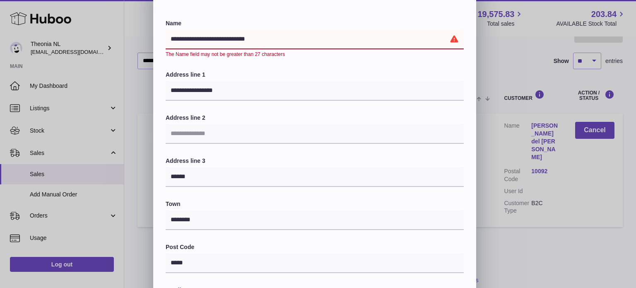
scroll to position [0, 0]
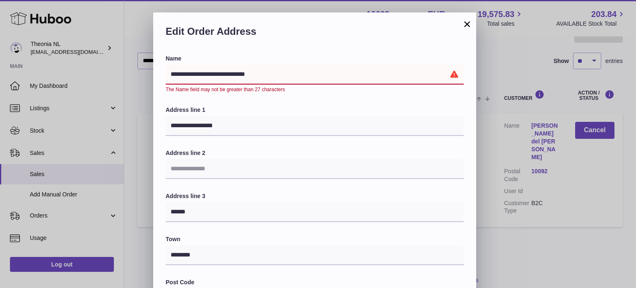
drag, startPoint x: 188, startPoint y: 73, endPoint x: 208, endPoint y: 74, distance: 20.7
click at [208, 74] on input "**********" at bounding box center [315, 75] width 298 height 20
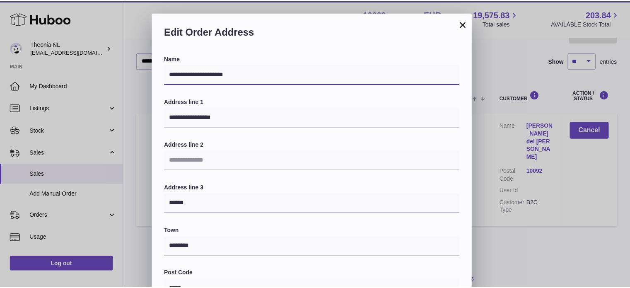
scroll to position [233, 0]
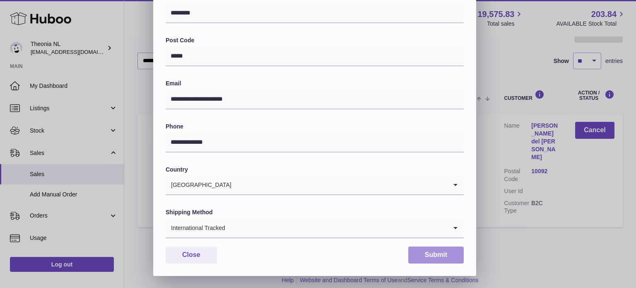
type input "**********"
click at [431, 256] on button "Submit" at bounding box center [435, 254] width 55 height 17
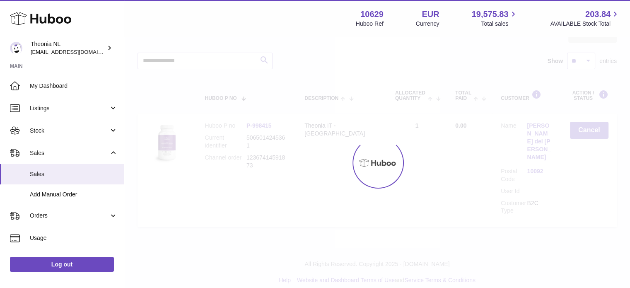
scroll to position [87, 0]
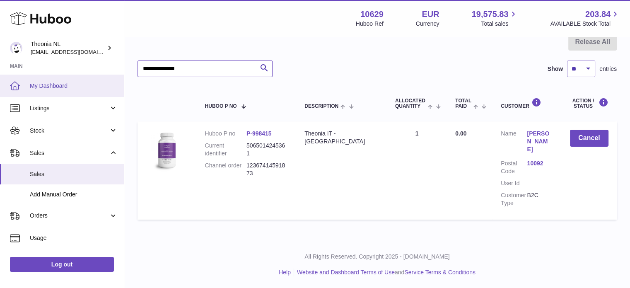
drag, startPoint x: 214, startPoint y: 68, endPoint x: 58, endPoint y: 75, distance: 156.6
click at [59, 75] on div "Huboo Theonia NL info@wholesomegoods.eu Main My Dashboard Listings Not with Hub…" at bounding box center [315, 100] width 630 height 375
paste input "text"
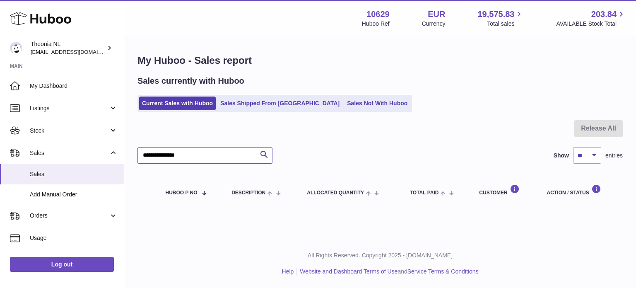
type input "**********"
click at [255, 108] on link "Sales Shipped From Huboo" at bounding box center [279, 103] width 125 height 14
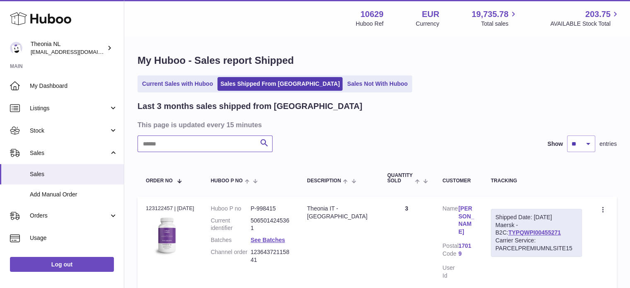
click at [229, 141] on input "text" at bounding box center [204, 143] width 135 height 17
paste input "**********"
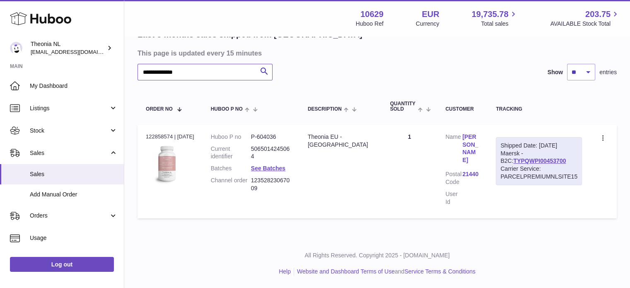
scroll to position [71, 0]
type input "**********"
click at [513, 160] on link "TYPQWPI00453700" at bounding box center [539, 161] width 53 height 7
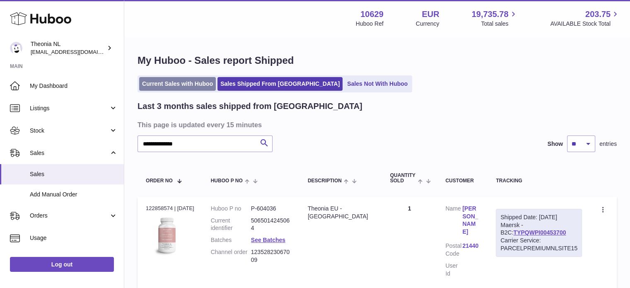
click at [186, 78] on link "Current Sales with Huboo" at bounding box center [177, 84] width 77 height 14
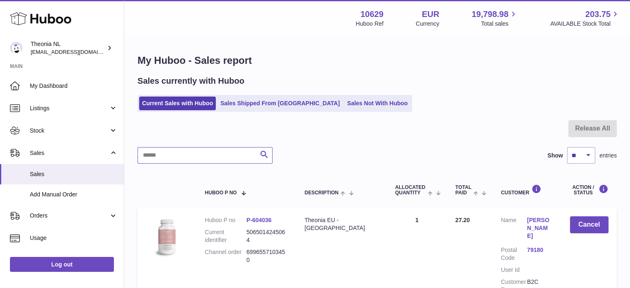
click at [187, 156] on input "text" at bounding box center [204, 155] width 135 height 17
paste input "**********"
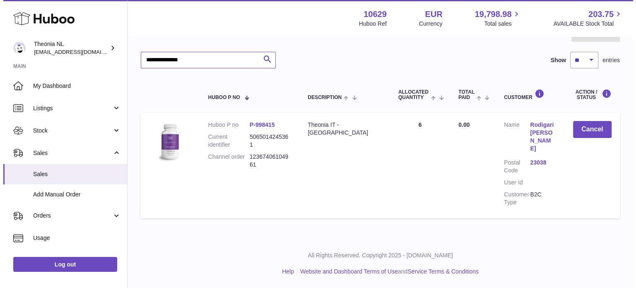
scroll to position [87, 0]
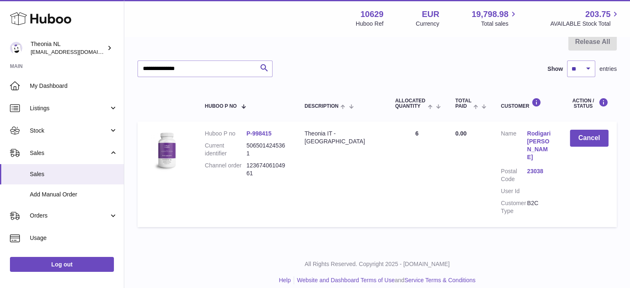
click at [536, 158] on dl "Customer Name Rodigari Mititelu Loredana Postal Code 23038 User Id Customer Typ…" at bounding box center [526, 174] width 52 height 89
click at [536, 167] on link "23038" at bounding box center [539, 171] width 26 height 8
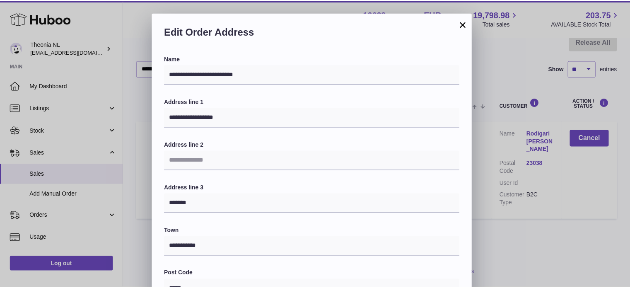
scroll to position [233, 0]
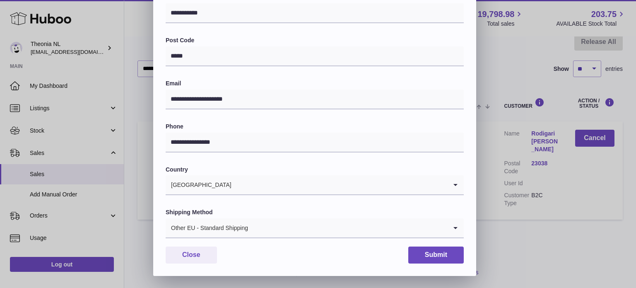
click at [237, 236] on div "Other EU - Standard Shipping" at bounding box center [306, 227] width 281 height 19
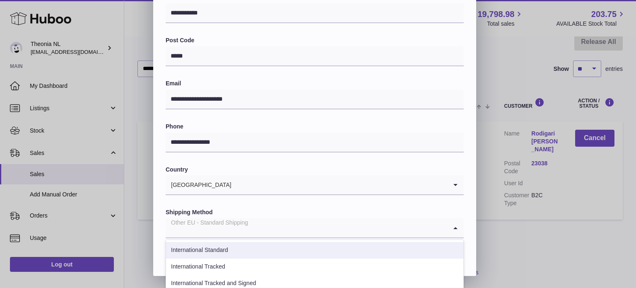
click at [237, 257] on li "International Standard" at bounding box center [314, 250] width 297 height 17
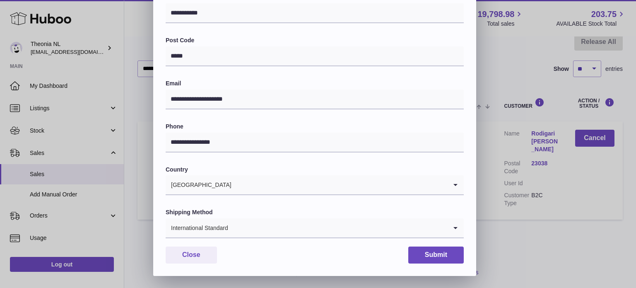
click at [242, 231] on input "Search for option" at bounding box center [337, 227] width 219 height 19
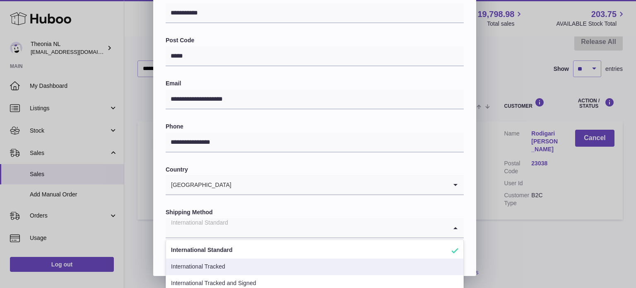
click at [237, 264] on li "International Tracked" at bounding box center [314, 266] width 297 height 17
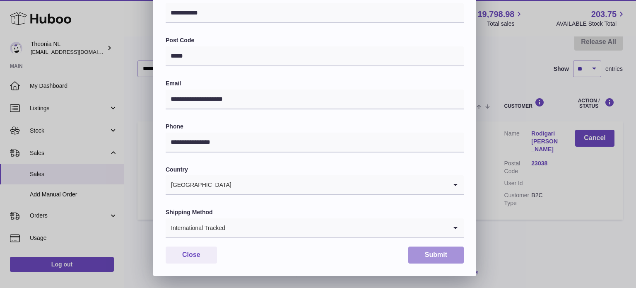
click at [443, 250] on button "Submit" at bounding box center [435, 254] width 55 height 17
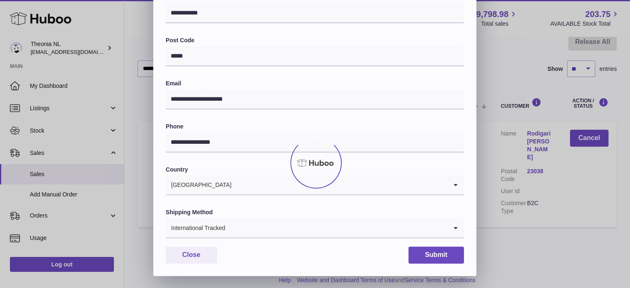
scroll to position [0, 0]
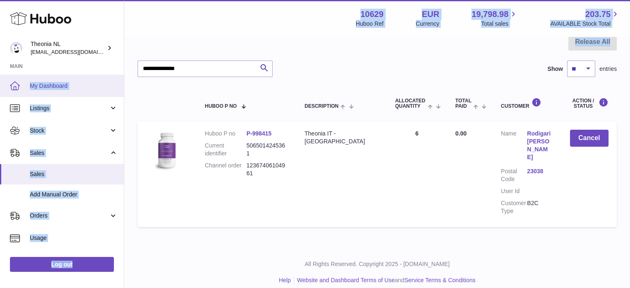
drag, startPoint x: 217, startPoint y: 58, endPoint x: 28, endPoint y: 80, distance: 190.0
click at [29, 80] on div "Huboo Theonia NL info@wholesomegoods.eu Main My Dashboard Listings Not with Hub…" at bounding box center [315, 104] width 630 height 383
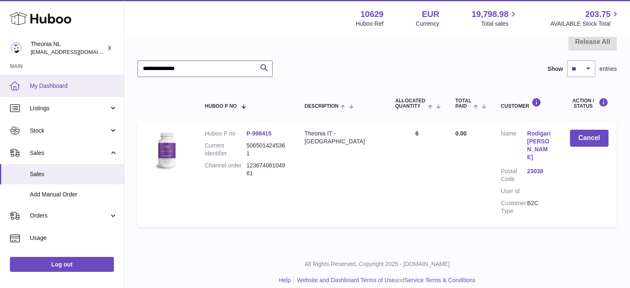
drag, startPoint x: 200, startPoint y: 76, endPoint x: 53, endPoint y: 75, distance: 147.8
click at [53, 75] on div "Huboo Theonia NL info@wholesomegoods.eu Main My Dashboard Listings Not with Hub…" at bounding box center [315, 104] width 630 height 383
paste input "text"
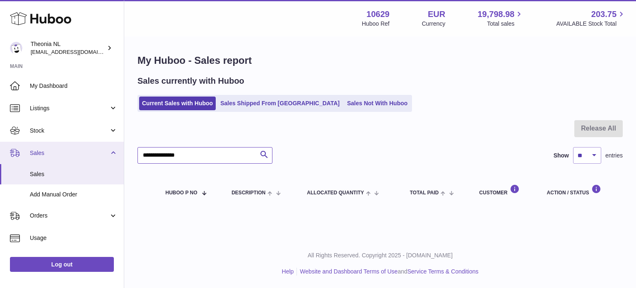
drag, startPoint x: 204, startPoint y: 156, endPoint x: 22, endPoint y: 163, distance: 181.8
click at [27, 164] on div "Huboo Theonia NL info@wholesomegoods.eu Main My Dashboard Listings Not with Hub…" at bounding box center [318, 144] width 636 height 288
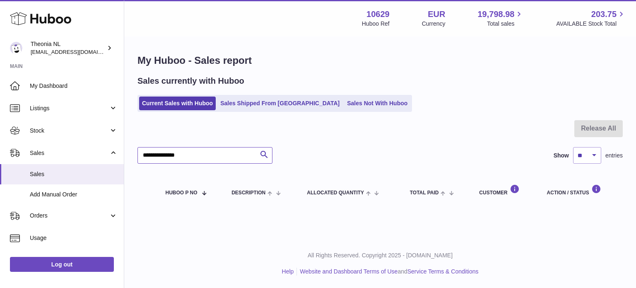
paste input "text"
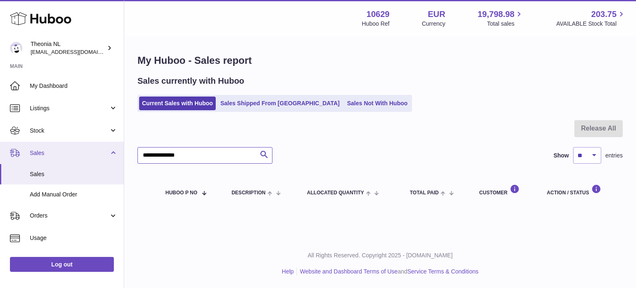
drag, startPoint x: 157, startPoint y: 159, endPoint x: 53, endPoint y: 155, distance: 104.8
click at [53, 155] on div "Huboo Theonia NL info@wholesomegoods.eu Main My Dashboard Listings Not with Hub…" at bounding box center [318, 144] width 636 height 288
paste input "text"
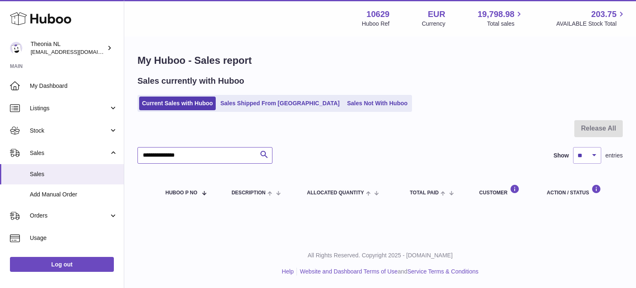
type input "**********"
click at [270, 101] on link "Sales Shipped From Huboo" at bounding box center [279, 103] width 125 height 14
click at [270, 101] on link "Sales Shipped From [GEOGRAPHIC_DATA]" at bounding box center [279, 103] width 125 height 14
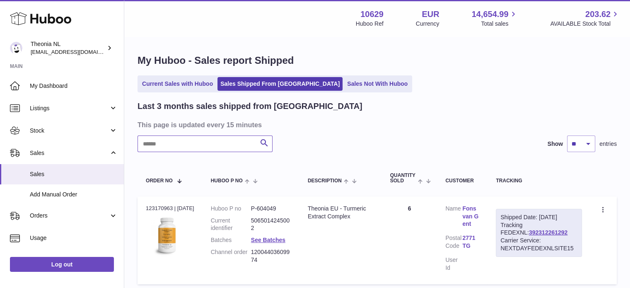
click at [228, 140] on input "text" at bounding box center [204, 143] width 135 height 17
paste input "**********"
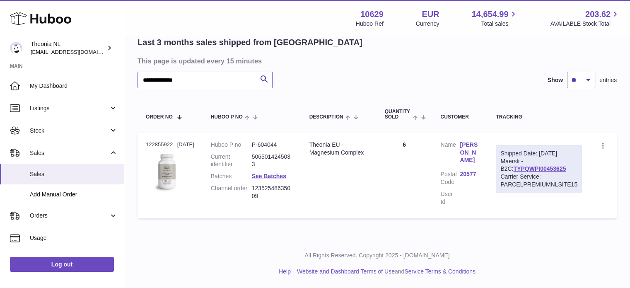
scroll to position [71, 0]
click at [515, 165] on link "TYPQWPI00453625" at bounding box center [539, 168] width 53 height 7
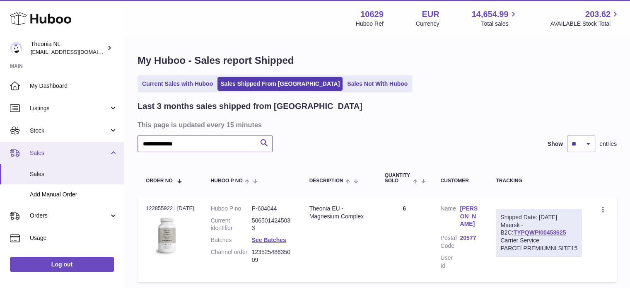
drag, startPoint x: 100, startPoint y: 152, endPoint x: 7, endPoint y: 146, distance: 92.5
click at [4, 148] on div "**********" at bounding box center [315, 175] width 630 height 351
paste input "text"
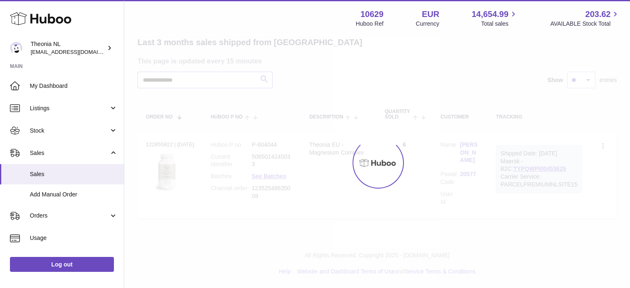
scroll to position [57, 0]
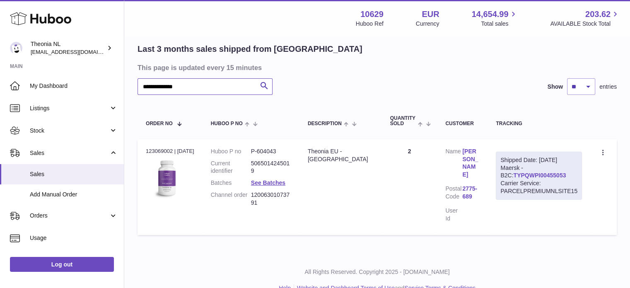
type input "**********"
click at [522, 177] on link "TYPQWPI00455053" at bounding box center [539, 175] width 53 height 7
click at [531, 172] on link "TYPQWPI00455053" at bounding box center [539, 175] width 53 height 7
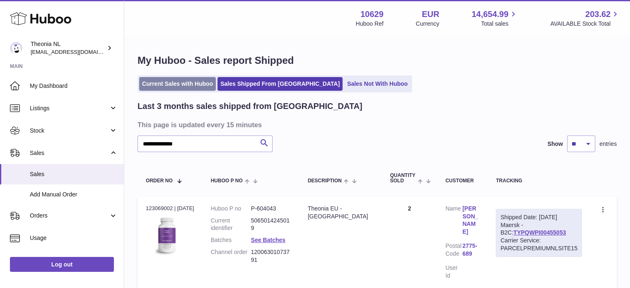
click at [185, 89] on link "Current Sales with Huboo" at bounding box center [177, 84] width 77 height 14
click at [185, 87] on link "Current Sales with Huboo" at bounding box center [177, 84] width 77 height 14
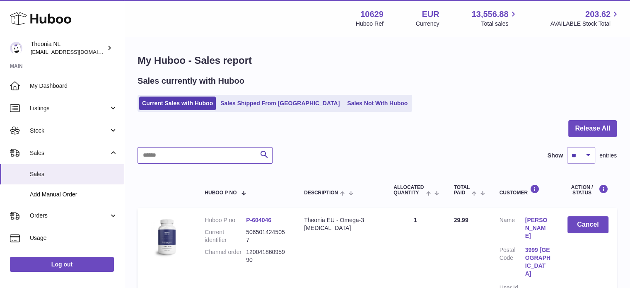
click at [200, 157] on input "text" at bounding box center [204, 155] width 135 height 17
paste input "**********"
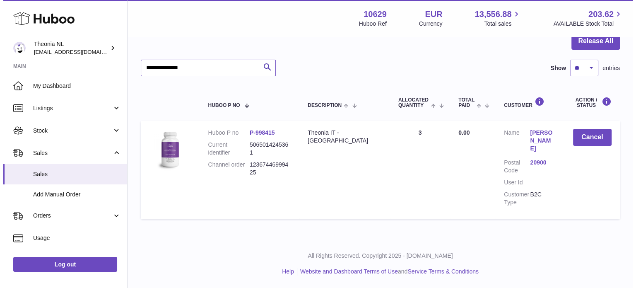
scroll to position [79, 0]
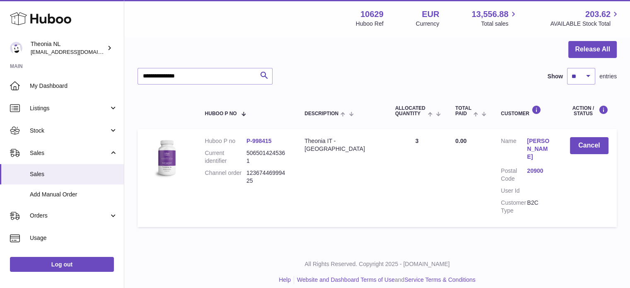
click at [535, 167] on link "20900" at bounding box center [539, 171] width 26 height 8
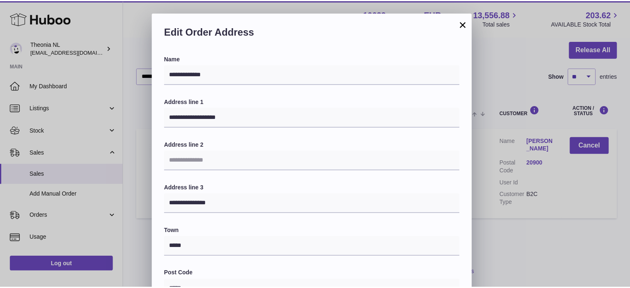
scroll to position [233, 0]
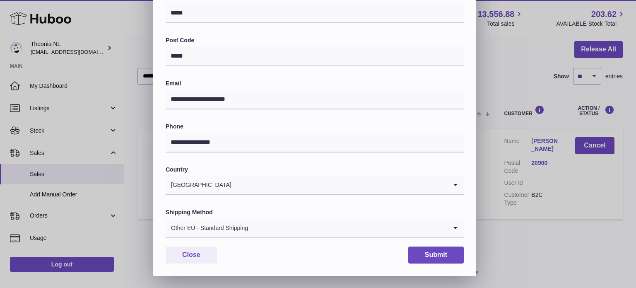
click at [248, 228] on input "Search for option" at bounding box center [347, 227] width 199 height 19
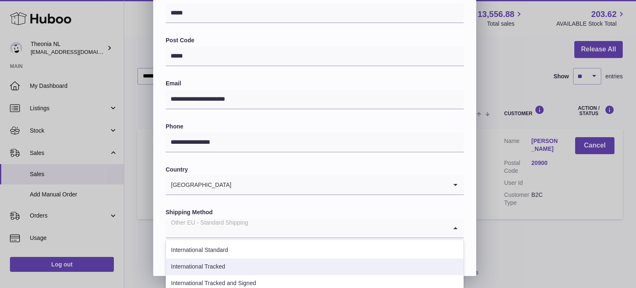
click at [238, 264] on li "International Tracked" at bounding box center [314, 266] width 297 height 17
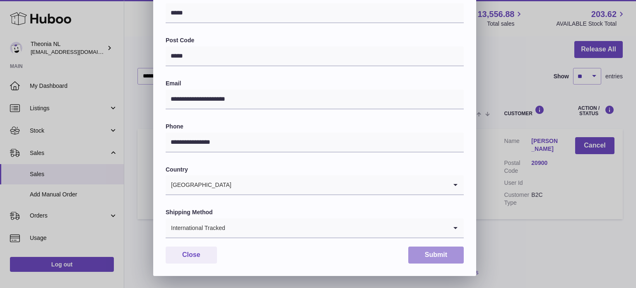
click at [418, 256] on button "Submit" at bounding box center [435, 254] width 55 height 17
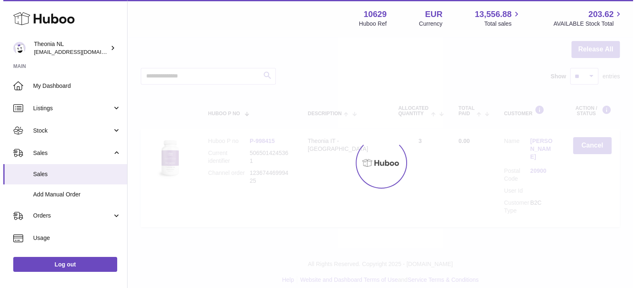
scroll to position [0, 0]
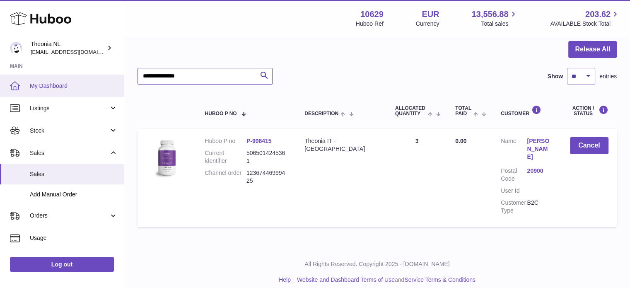
drag, startPoint x: 207, startPoint y: 81, endPoint x: 48, endPoint y: 87, distance: 159.1
click at [53, 87] on div "Huboo Theonia NL [EMAIL_ADDRESS][DOMAIN_NAME] Main My Dashboard Listings Not wi…" at bounding box center [315, 108] width 630 height 375
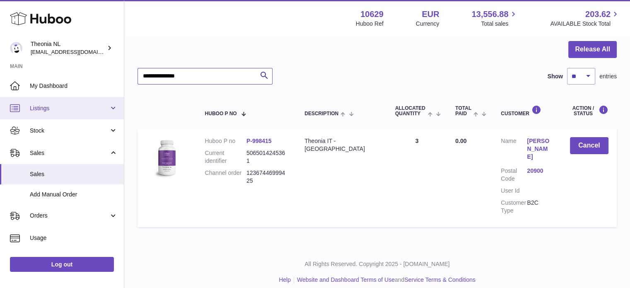
paste input "text"
click at [535, 167] on link "25015" at bounding box center [539, 171] width 26 height 8
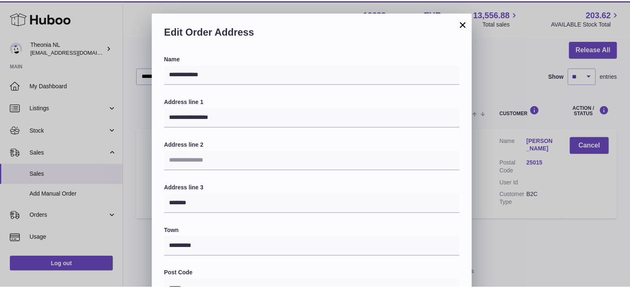
scroll to position [233, 0]
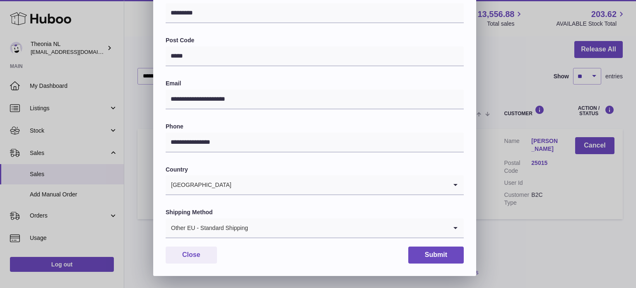
click at [239, 222] on div "Other EU - Standard Shipping" at bounding box center [306, 227] width 281 height 19
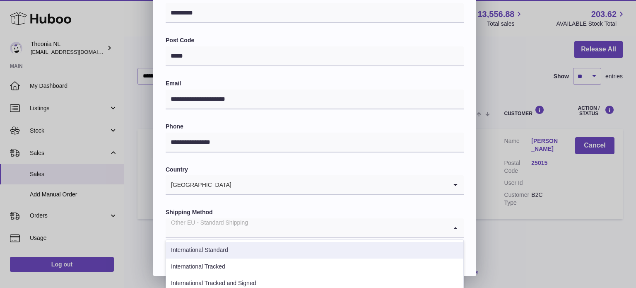
click at [227, 259] on li "International Tracked" at bounding box center [314, 266] width 297 height 17
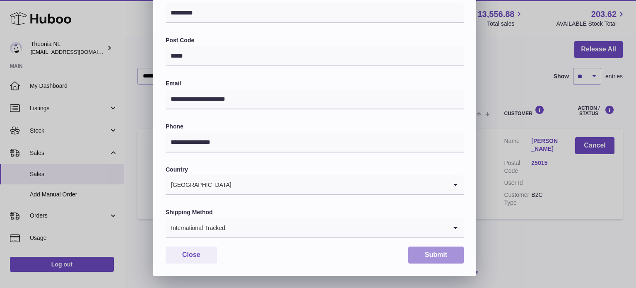
click at [421, 257] on button "Submit" at bounding box center [435, 254] width 55 height 17
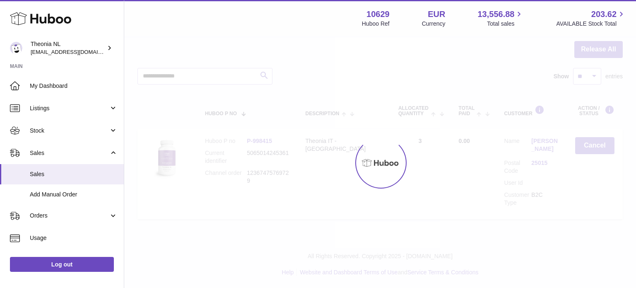
scroll to position [0, 0]
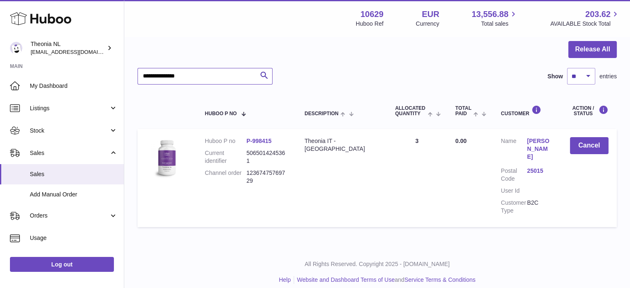
drag, startPoint x: 215, startPoint y: 70, endPoint x: 47, endPoint y: 73, distance: 168.1
click at [59, 75] on div "Huboo Theonia NL [EMAIL_ADDRESS][DOMAIN_NAME] Main My Dashboard Listings Not wi…" at bounding box center [315, 108] width 630 height 375
paste input "text"
click at [532, 167] on link "25024" at bounding box center [539, 171] width 26 height 8
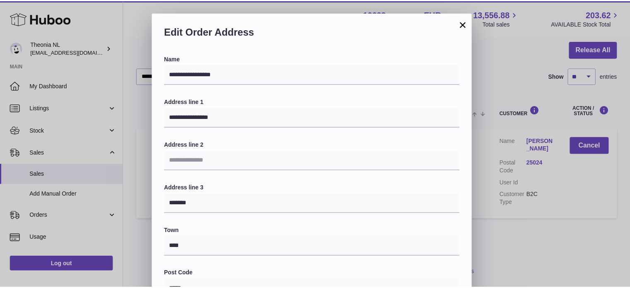
scroll to position [233, 0]
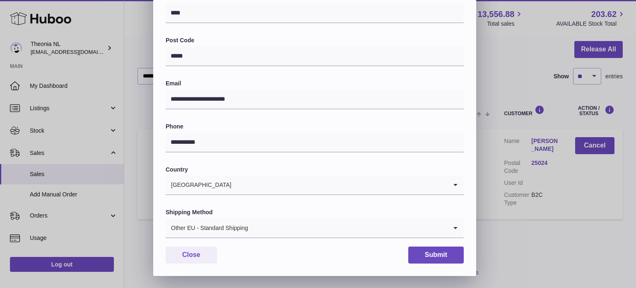
click at [211, 228] on div "Other EU - Standard Shipping" at bounding box center [306, 227] width 281 height 19
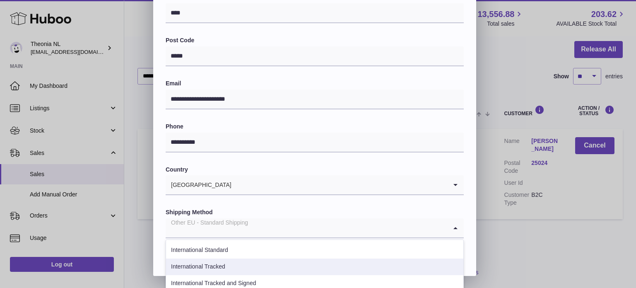
click at [214, 262] on li "International Tracked" at bounding box center [314, 266] width 297 height 17
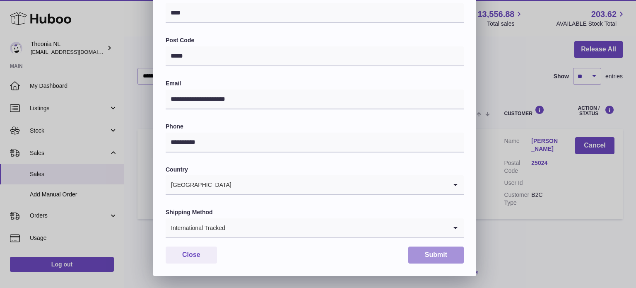
click at [448, 262] on button "Submit" at bounding box center [435, 254] width 55 height 17
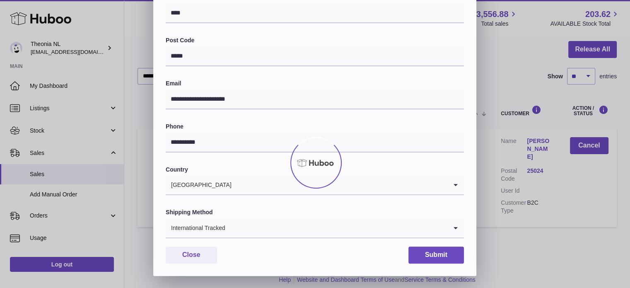
scroll to position [0, 0]
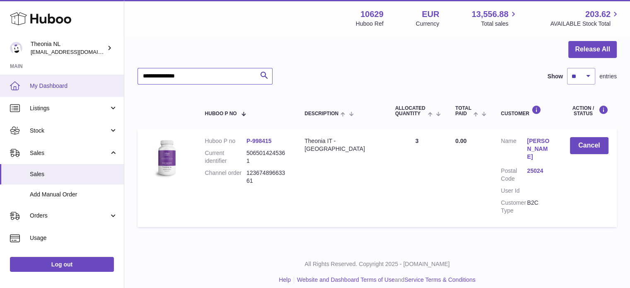
drag, startPoint x: 227, startPoint y: 75, endPoint x: 77, endPoint y: 78, distance: 149.9
click at [79, 78] on div "Huboo Theonia NL [EMAIL_ADDRESS][DOMAIN_NAME] Main My Dashboard Listings Not wi…" at bounding box center [315, 108] width 630 height 375
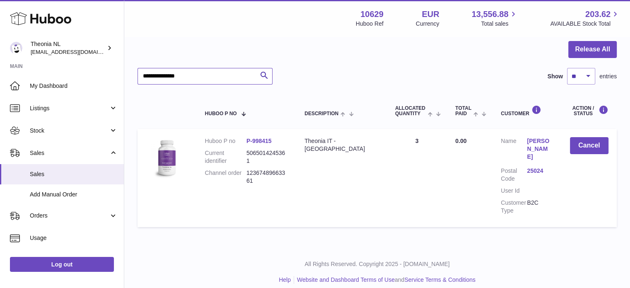
paste input "text"
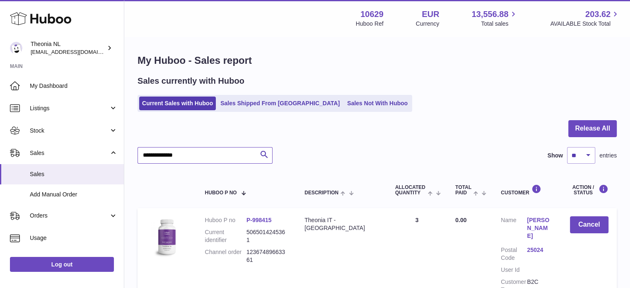
type input "**********"
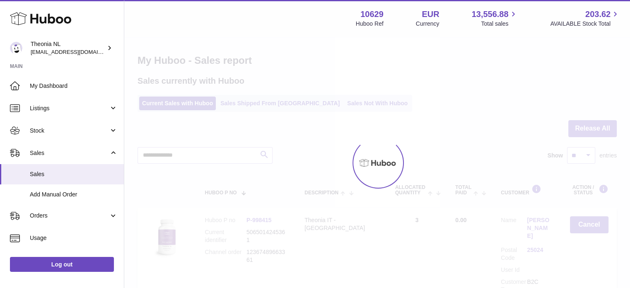
click at [237, 101] on div at bounding box center [376, 162] width 505 height 250
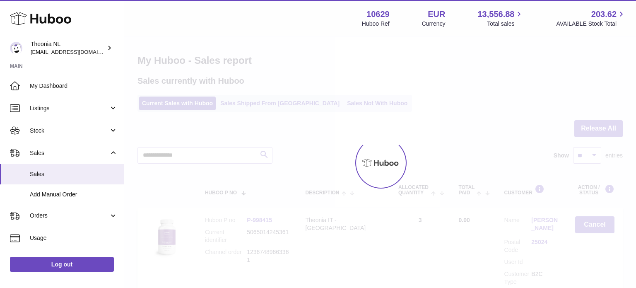
click at [237, 101] on link "Sales Shipped From [GEOGRAPHIC_DATA]" at bounding box center [279, 103] width 125 height 14
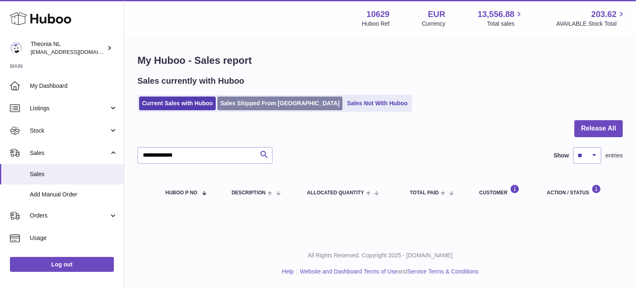
click at [237, 101] on link "Sales Shipped From [GEOGRAPHIC_DATA]" at bounding box center [279, 103] width 125 height 14
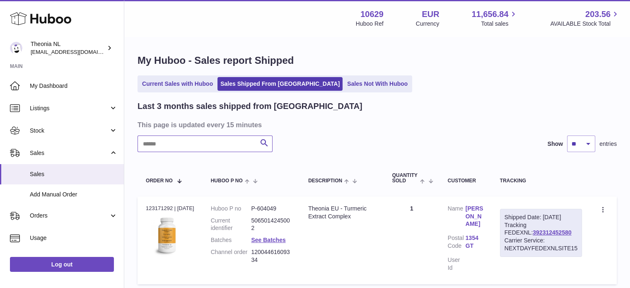
click at [227, 140] on input "text" at bounding box center [204, 143] width 135 height 17
paste input "**********"
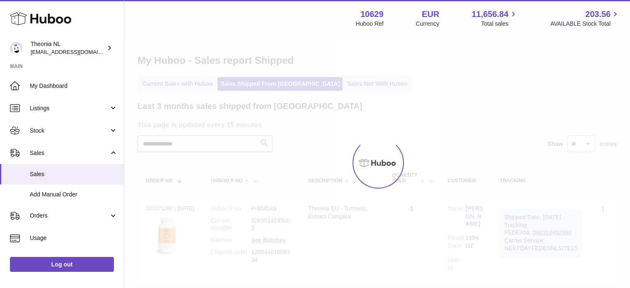
scroll to position [41, 0]
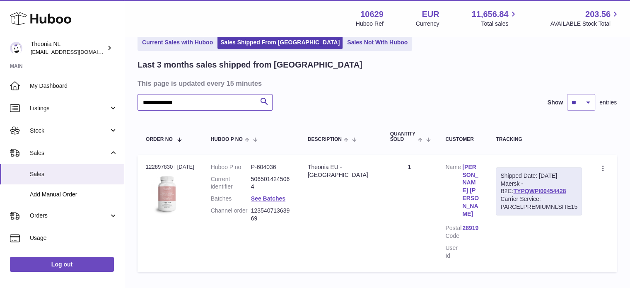
type input "**********"
click at [520, 185] on div "Shipped Date: [DATE] Maersk - B2C: TYPQWPI00454428 Carrier Service: PARCELPREMI…" at bounding box center [538, 191] width 86 height 48
click at [519, 190] on link "TYPQWPI00454428" at bounding box center [539, 191] width 53 height 7
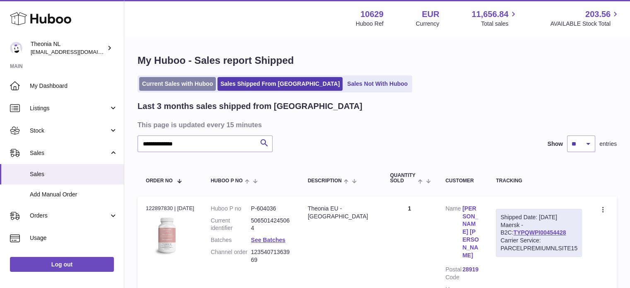
click at [204, 88] on link "Current Sales with Huboo" at bounding box center [177, 84] width 77 height 14
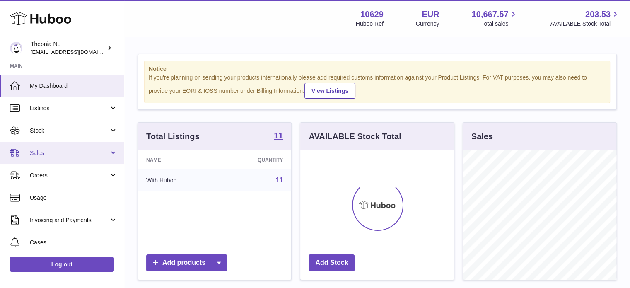
scroll to position [129, 154]
click at [68, 151] on span "Sales" at bounding box center [69, 153] width 79 height 8
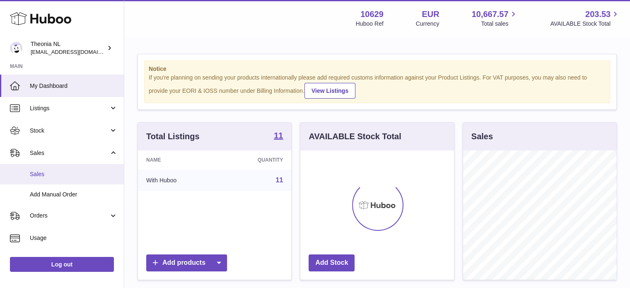
click at [66, 168] on link "Sales" at bounding box center [62, 174] width 124 height 20
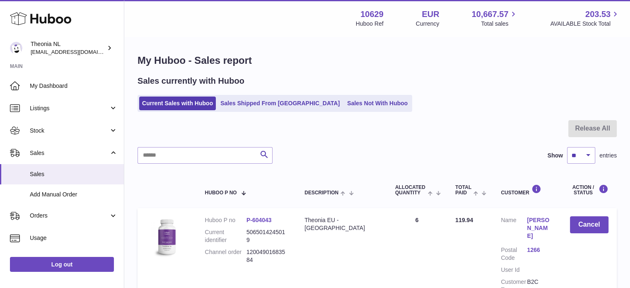
click at [199, 162] on input "text" at bounding box center [204, 155] width 135 height 17
paste input "**********"
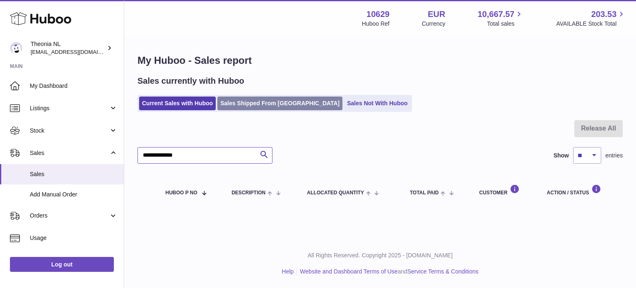
type input "**********"
click at [257, 103] on link "Sales Shipped From [GEOGRAPHIC_DATA]" at bounding box center [279, 103] width 125 height 14
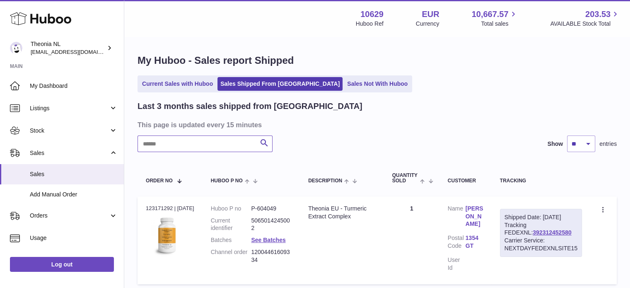
click at [228, 144] on input "text" at bounding box center [204, 143] width 135 height 17
paste input "**********"
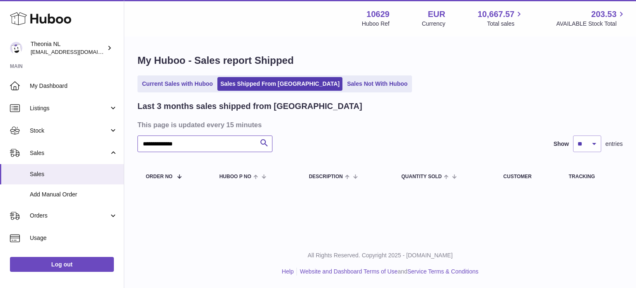
type input "**********"
click at [182, 79] on link "Current Sales with Huboo" at bounding box center [177, 84] width 77 height 14
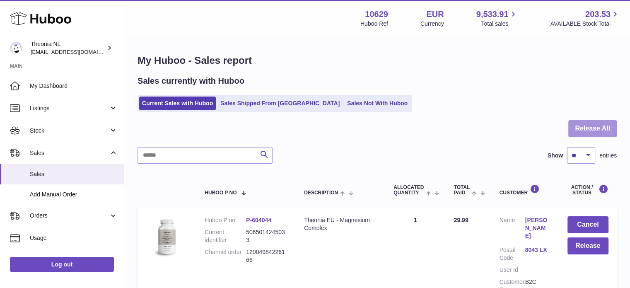
click at [584, 129] on button "Release All" at bounding box center [592, 128] width 48 height 17
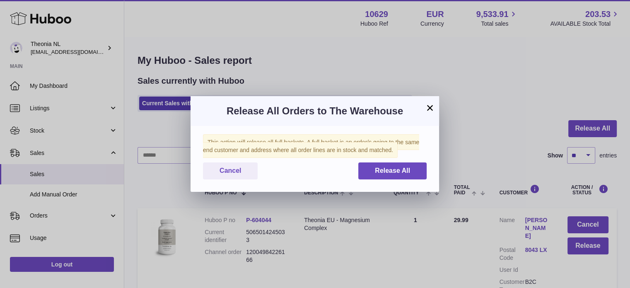
click at [404, 157] on div "This action will release all full baskets. A full basket is an order/s going to…" at bounding box center [314, 159] width 248 height 66
click at [404, 165] on button "Release All" at bounding box center [392, 170] width 68 height 17
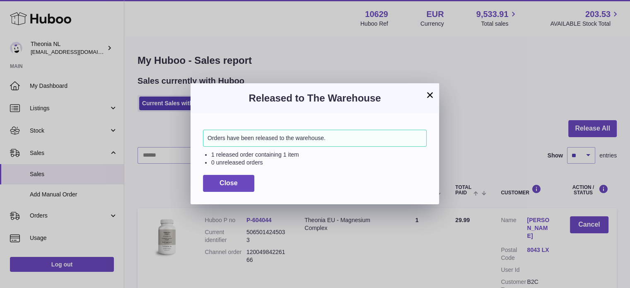
click at [248, 173] on div "Orders have been released to the warehouse. 1 released order containing 1 item …" at bounding box center [314, 158] width 248 height 91
click at [248, 178] on button "Close" at bounding box center [228, 183] width 51 height 17
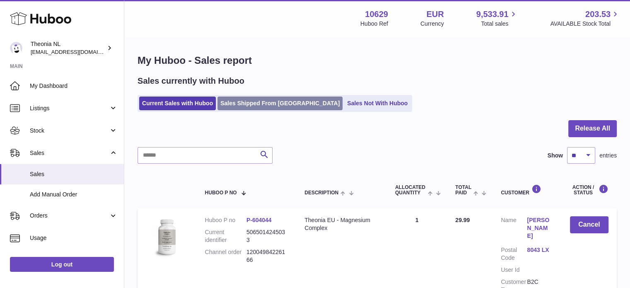
click at [251, 107] on link "Sales Shipped From [GEOGRAPHIC_DATA]" at bounding box center [279, 103] width 125 height 14
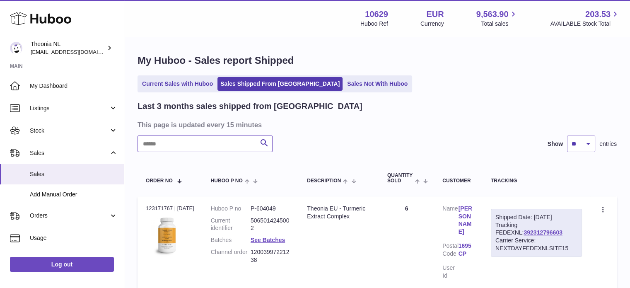
click at [217, 144] on input "text" at bounding box center [204, 143] width 135 height 17
paste input "**********"
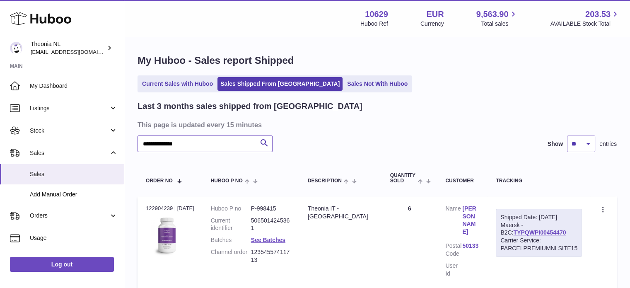
scroll to position [63, 0]
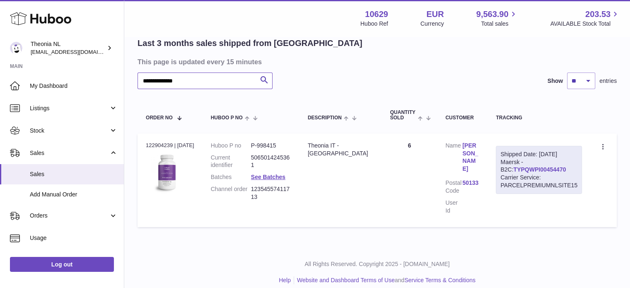
type input "**********"
click at [513, 166] on link "TYPQWPI00454470" at bounding box center [539, 169] width 53 height 7
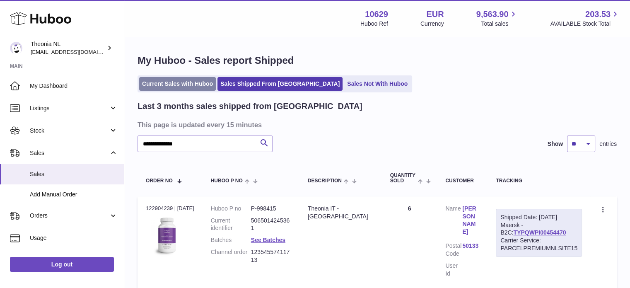
click at [187, 83] on link "Current Sales with Huboo" at bounding box center [177, 84] width 77 height 14
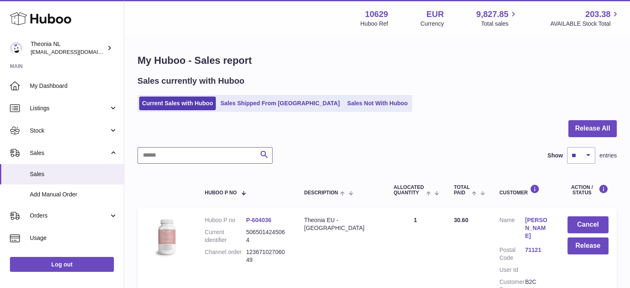
paste input "**********"
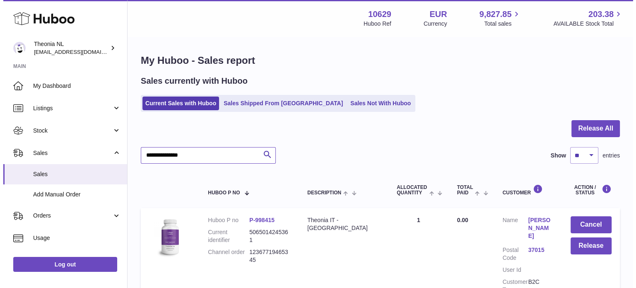
scroll to position [79, 0]
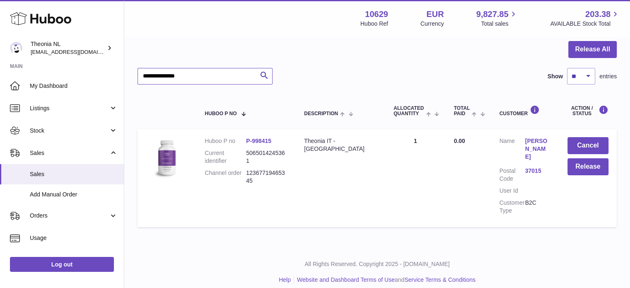
type input "**********"
click at [531, 167] on link "37015" at bounding box center [538, 171] width 26 height 8
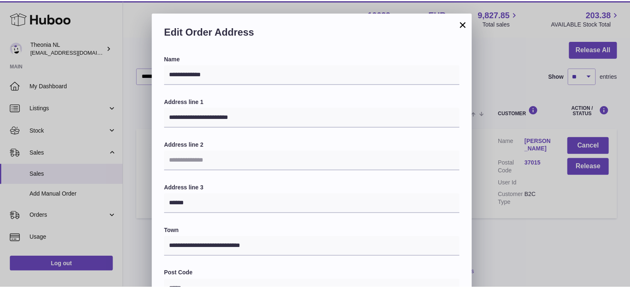
scroll to position [233, 0]
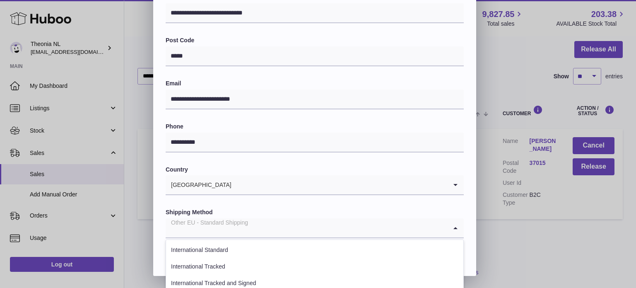
click at [236, 230] on div "Other EU - Standard Shipping" at bounding box center [306, 227] width 281 height 19
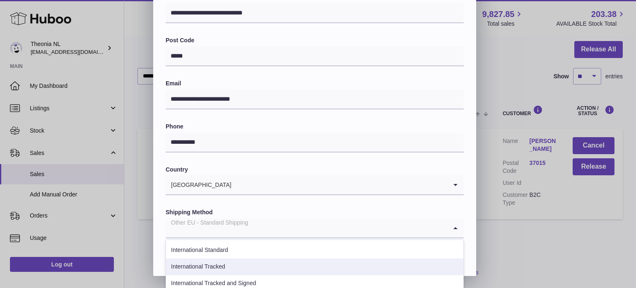
click at [240, 266] on li "International Tracked" at bounding box center [314, 266] width 297 height 17
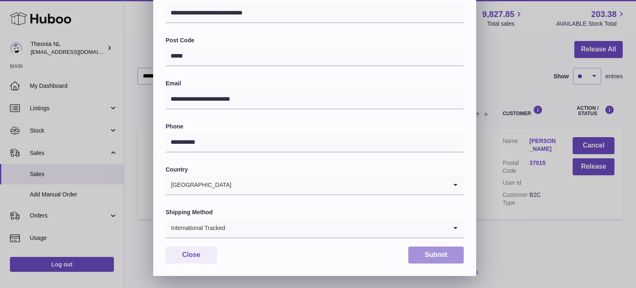
click at [419, 253] on button "Submit" at bounding box center [435, 254] width 55 height 17
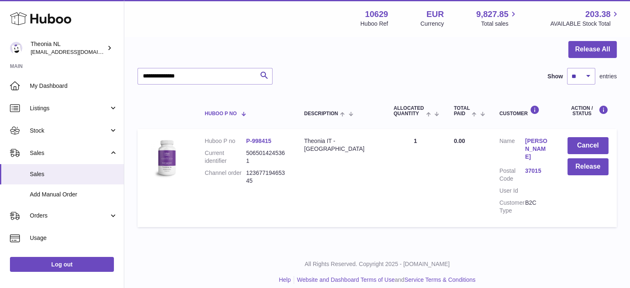
scroll to position [0, 0]
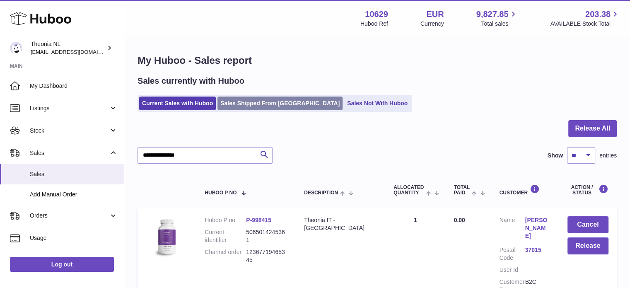
click at [246, 108] on link "Sales Shipped From [GEOGRAPHIC_DATA]" at bounding box center [279, 103] width 125 height 14
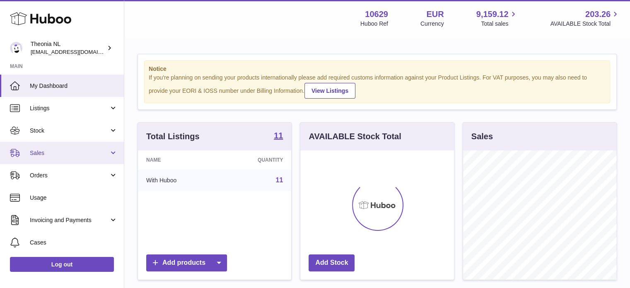
scroll to position [129, 154]
click at [72, 160] on link "Sales" at bounding box center [62, 153] width 124 height 22
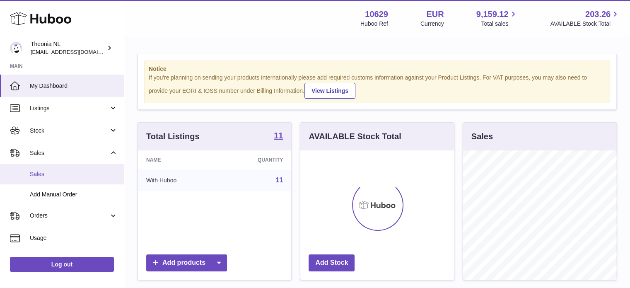
click at [69, 176] on span "Sales" at bounding box center [74, 174] width 88 height 8
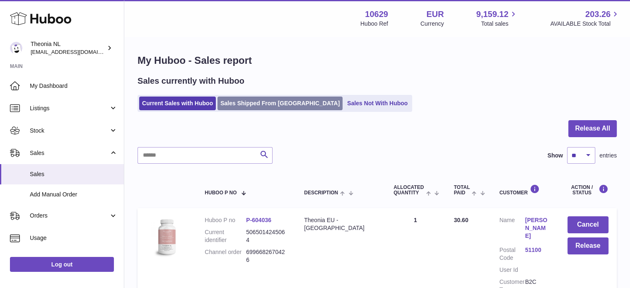
click at [262, 100] on link "Sales Shipped From [GEOGRAPHIC_DATA]" at bounding box center [279, 103] width 125 height 14
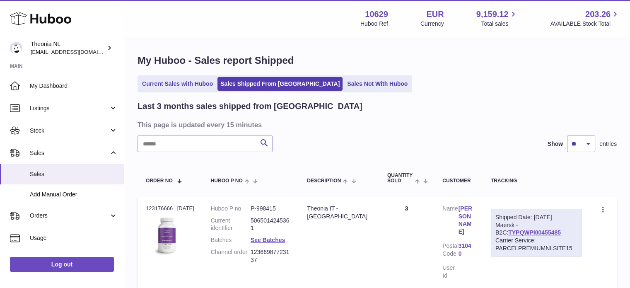
click at [233, 143] on input "text" at bounding box center [204, 143] width 135 height 17
paste input "**********"
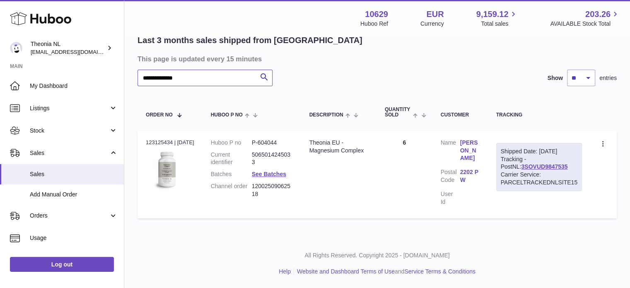
scroll to position [65, 0]
type input "**********"
click at [521, 167] on link "3SOVUD9847535" at bounding box center [544, 167] width 46 height 7
drag, startPoint x: 554, startPoint y: 167, endPoint x: 489, endPoint y: 163, distance: 65.1
click at [489, 163] on td "Shipped Date: [DATE] Tracking - PostNL: 3SOVUD9847535 Carrier Service: PARCELTR…" at bounding box center [539, 175] width 102 height 88
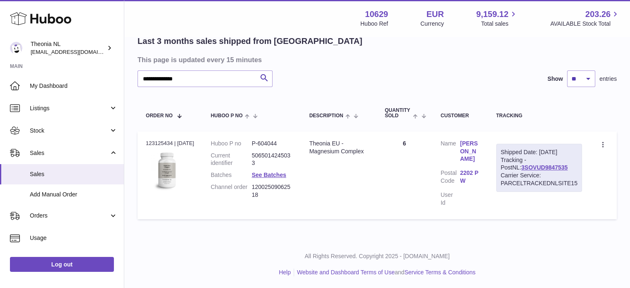
copy link "3SOVUD9847535"
